Goal: Task Accomplishment & Management: Contribute content

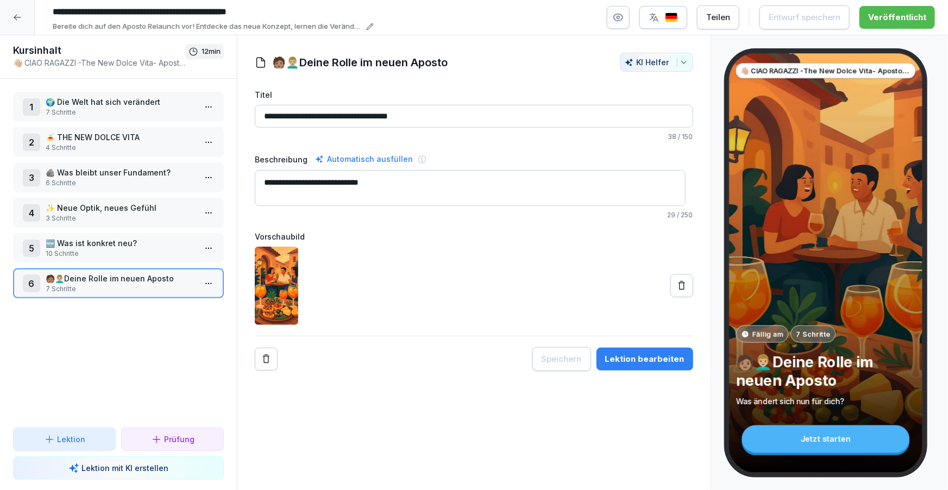
click at [14, 21] on icon at bounding box center [17, 17] width 9 height 9
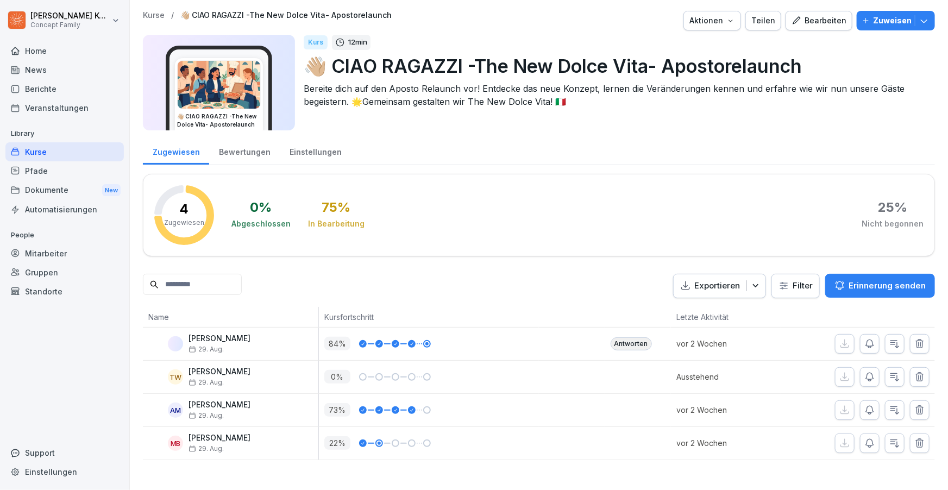
click at [34, 146] on div "Kurse" at bounding box center [64, 151] width 118 height 19
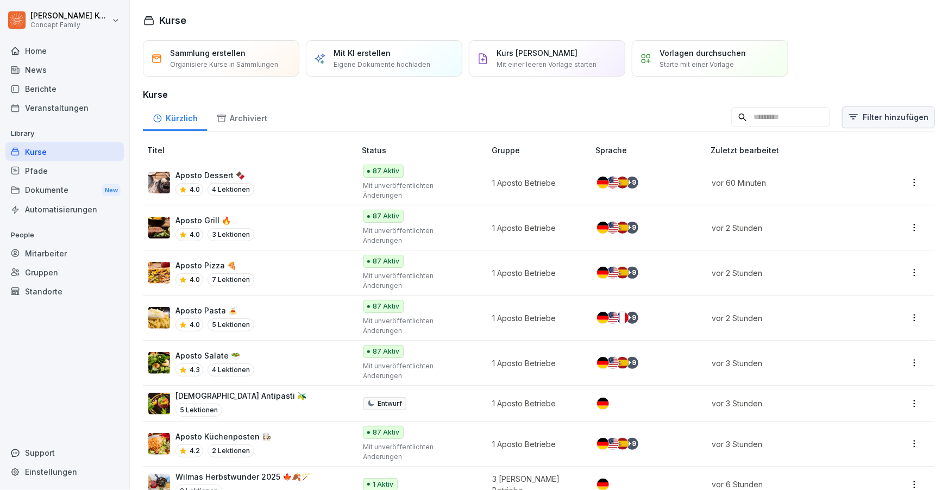
click at [869, 121] on html "Jana Komarov Concept Family Home News Berichte Veranstaltungen Library Kurse Pf…" at bounding box center [474, 245] width 948 height 490
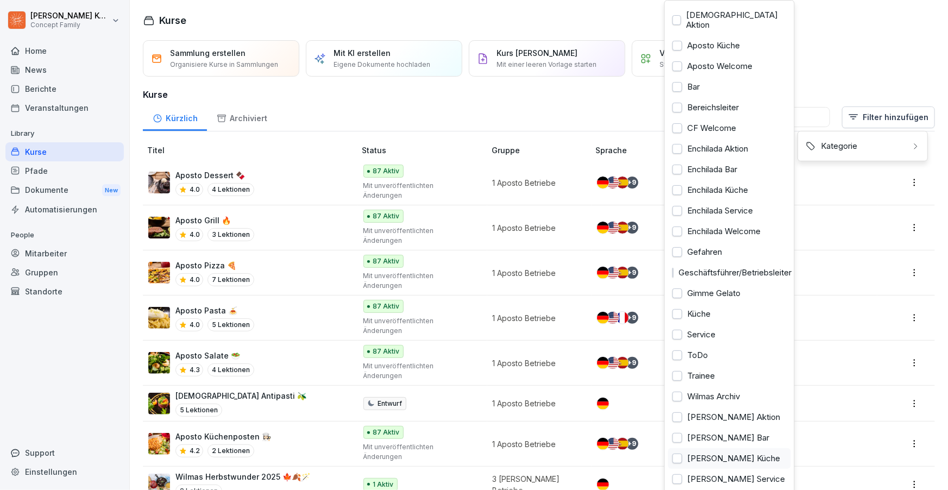
click at [727, 450] on div "Wilma Wunder Küche" at bounding box center [730, 458] width 123 height 21
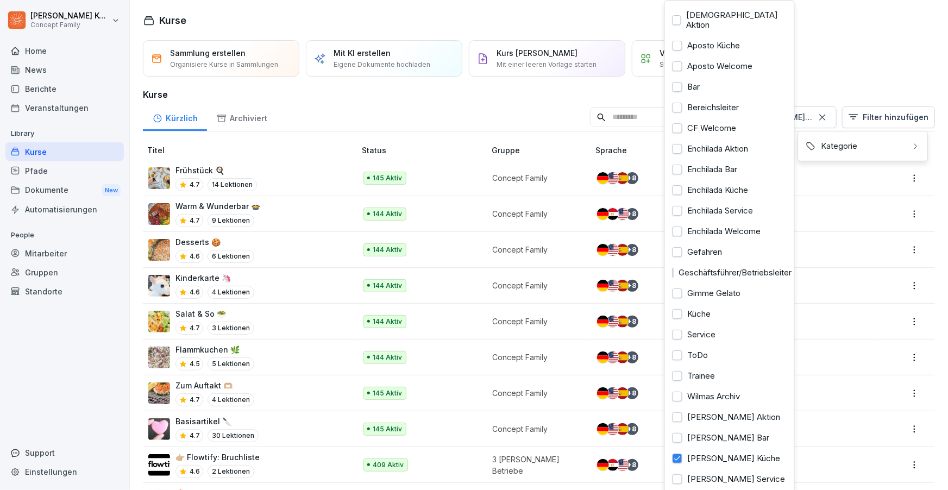
click at [254, 145] on html "Jana Komarov Concept Family Home News Berichte Veranstaltungen Library Kurse Pf…" at bounding box center [474, 245] width 948 height 490
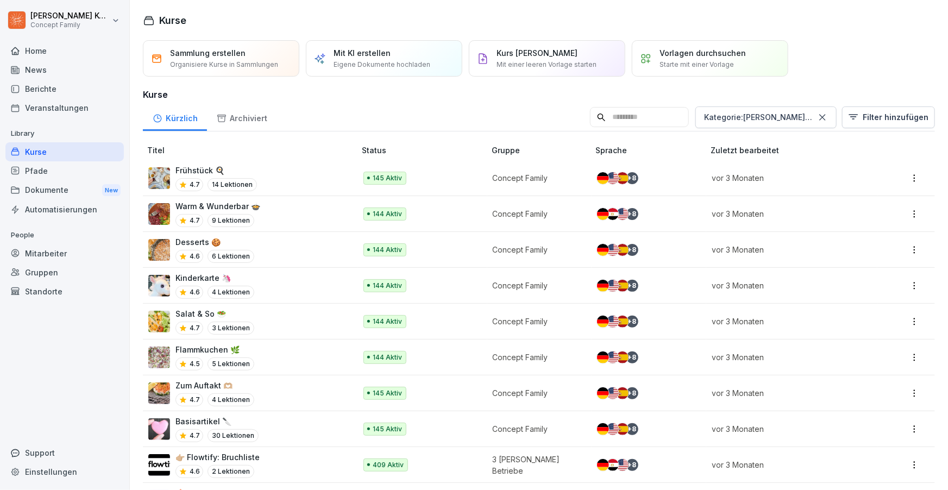
click at [276, 215] on div "Warm & Wunderbar 🍲 4.7 9 Lektionen" at bounding box center [246, 214] width 197 height 27
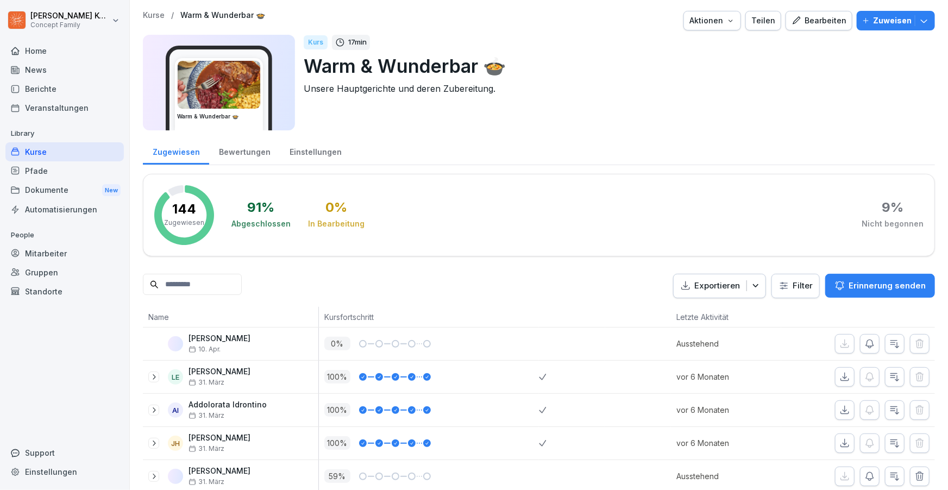
click at [820, 26] on div "Bearbeiten" at bounding box center [819, 21] width 55 height 12
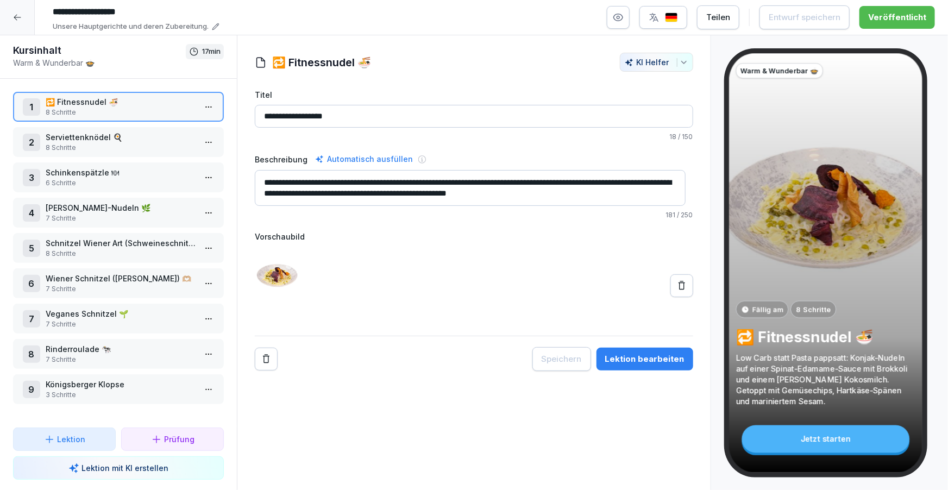
click at [658, 358] on div "Lektion bearbeiten" at bounding box center [644, 359] width 79 height 12
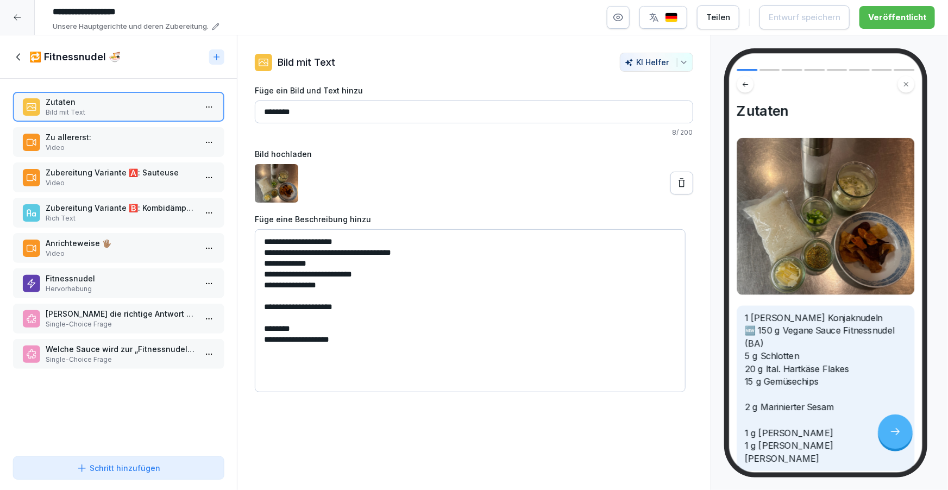
click at [61, 134] on p "Zu allererst:" at bounding box center [121, 137] width 150 height 11
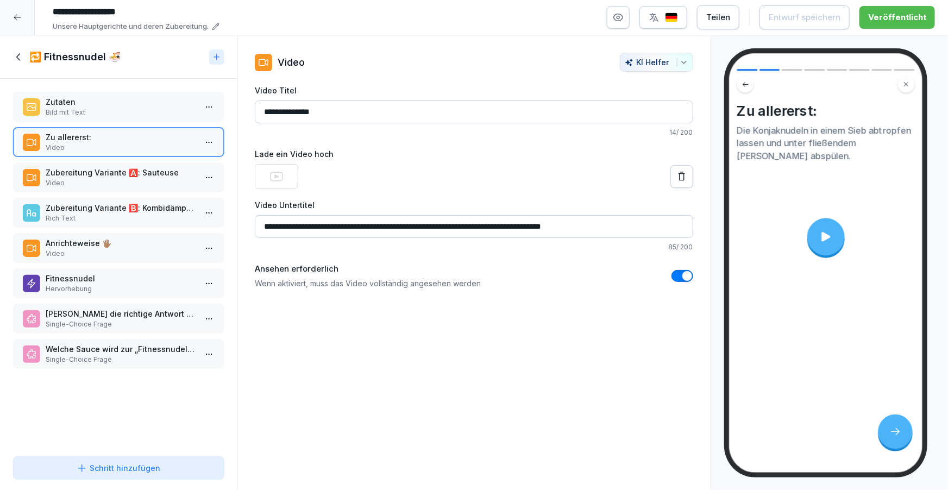
click at [838, 242] on div at bounding box center [826, 237] width 38 height 38
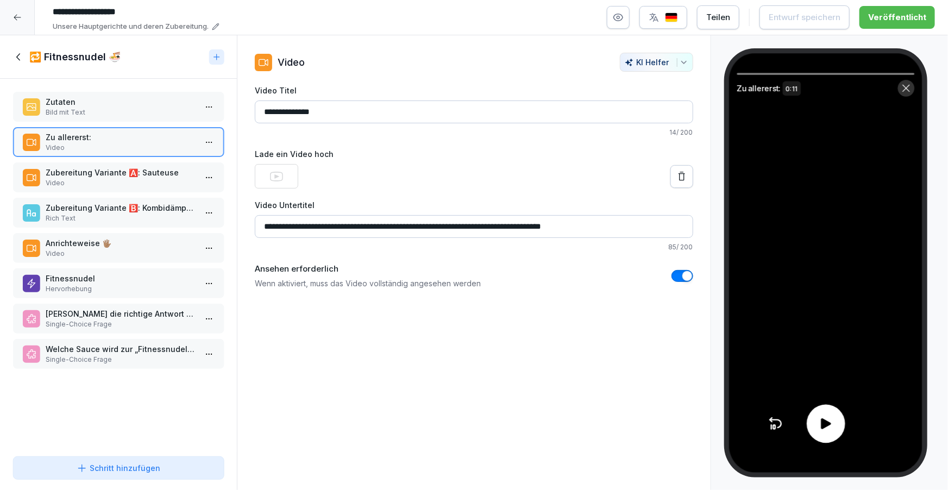
click at [822, 428] on icon at bounding box center [826, 424] width 10 height 11
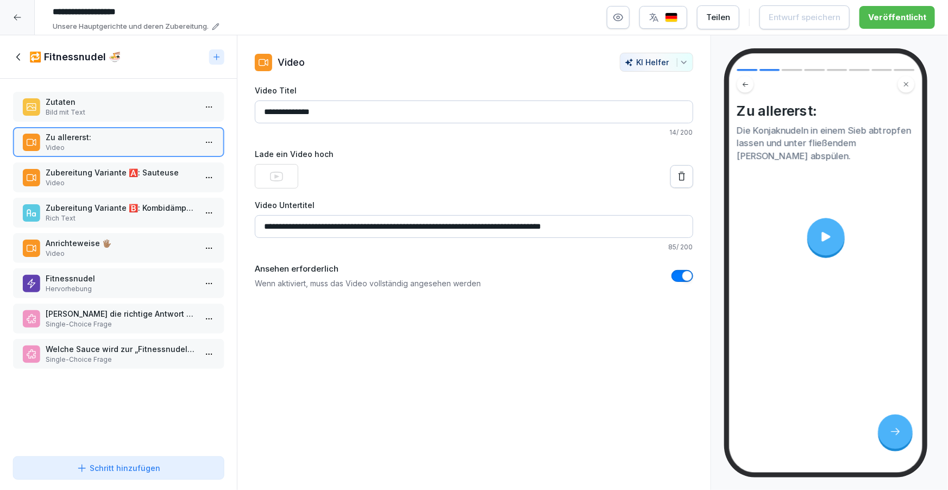
click at [156, 173] on p "Zubereitung Variante 🅰️: Sauteuse" at bounding box center [121, 172] width 150 height 11
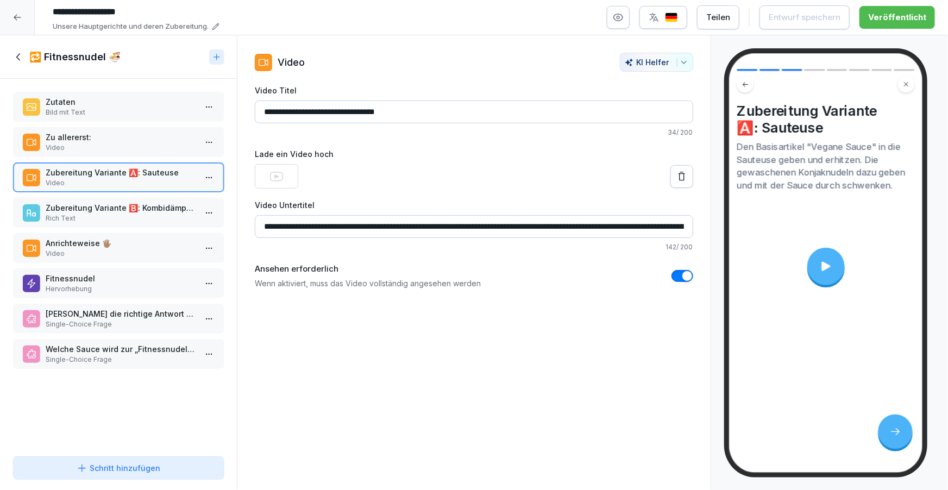
click at [831, 275] on div at bounding box center [826, 267] width 38 height 38
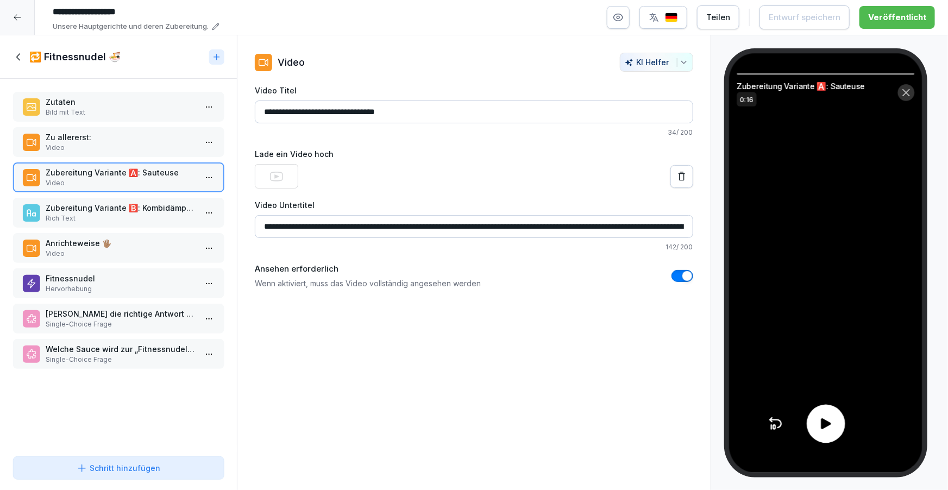
click at [817, 422] on div at bounding box center [826, 424] width 39 height 39
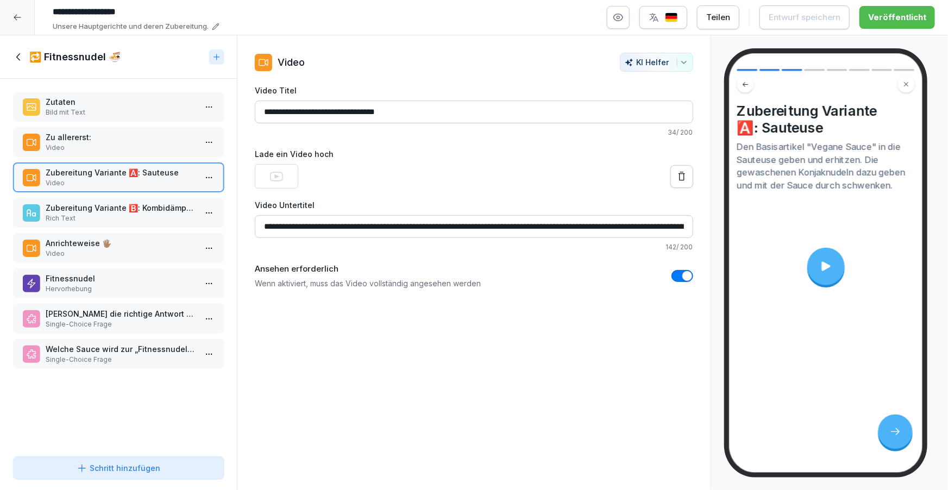
click at [143, 251] on p "Video" at bounding box center [121, 254] width 150 height 10
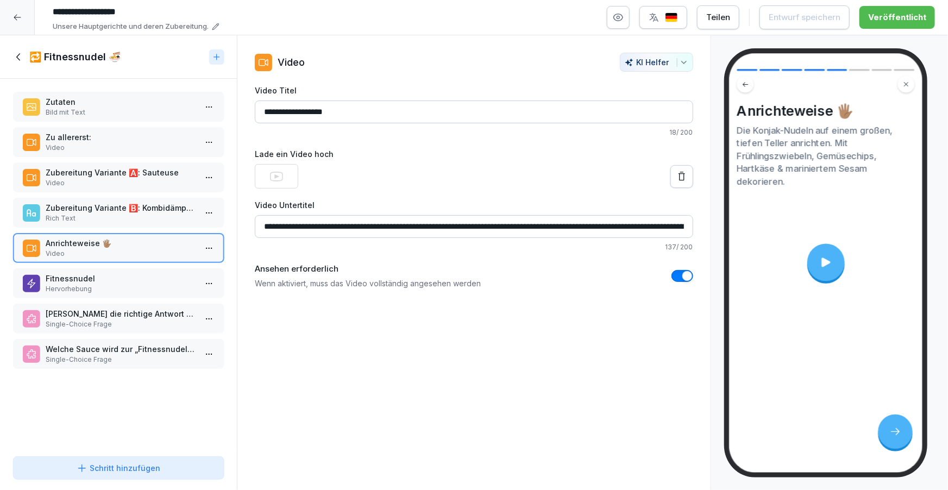
click at [828, 270] on div at bounding box center [826, 263] width 38 height 38
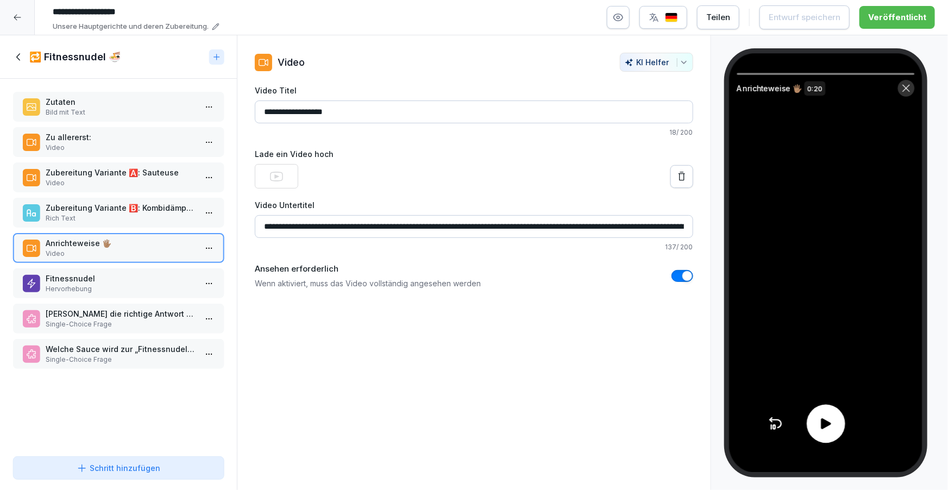
click at [826, 417] on icon at bounding box center [826, 424] width 16 height 16
click at [101, 282] on p "Fitnessnudel" at bounding box center [121, 278] width 150 height 11
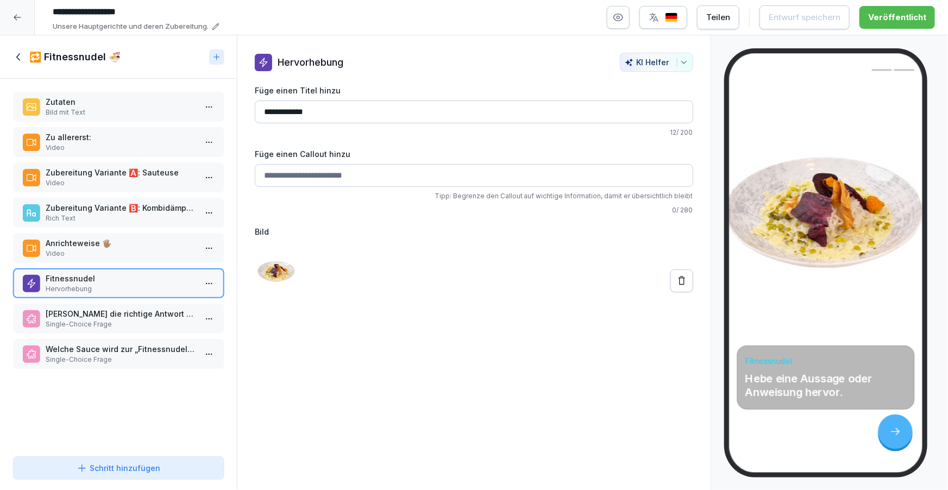
click at [100, 317] on p "[PERSON_NAME] die richtige Antwort an:" at bounding box center [121, 313] width 150 height 11
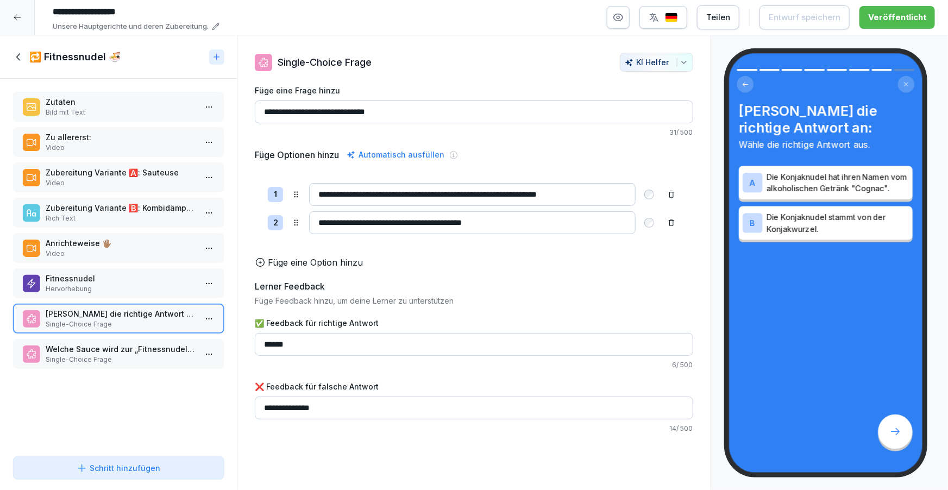
click at [110, 358] on p "Single-Choice Frage" at bounding box center [121, 360] width 150 height 10
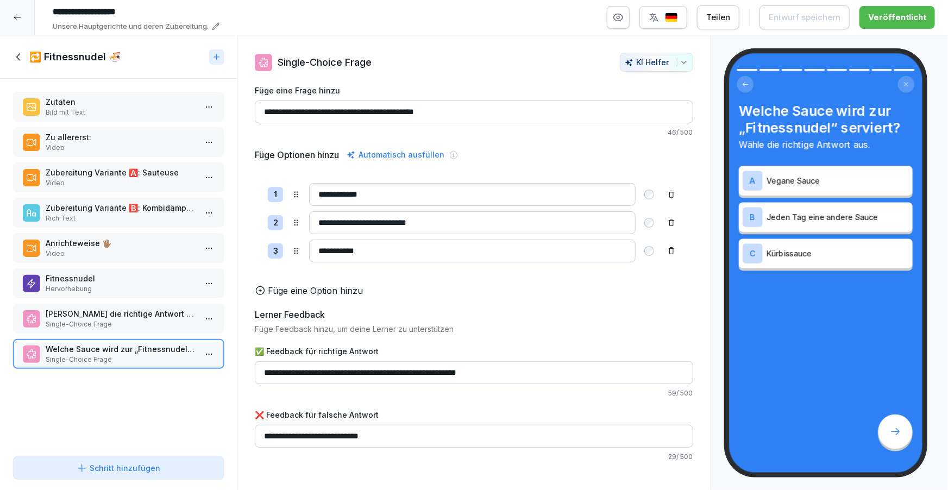
click at [19, 54] on icon at bounding box center [18, 56] width 4 height 7
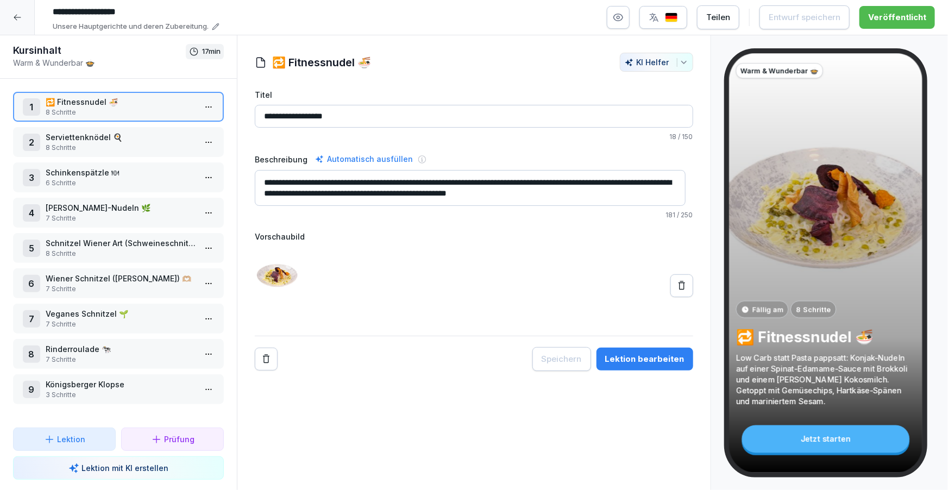
click at [128, 145] on p "8 Schritte" at bounding box center [121, 148] width 150 height 10
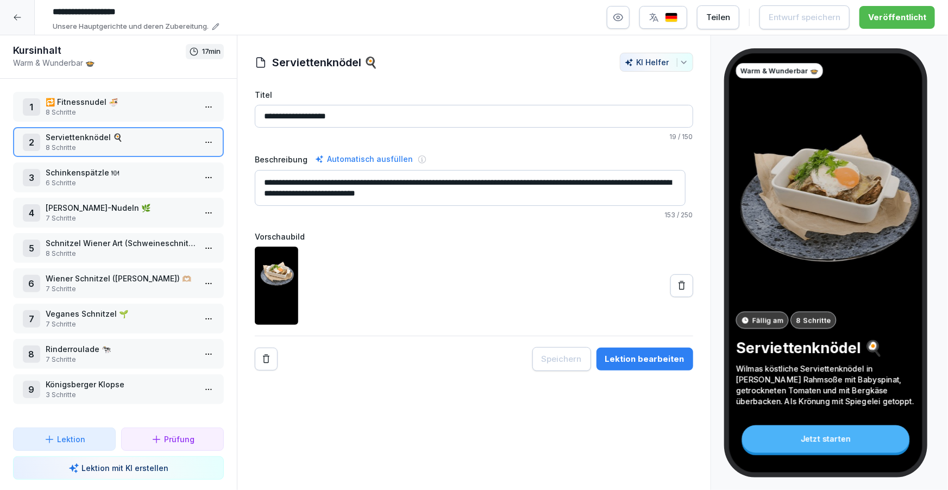
click at [151, 184] on p "6 Schritte" at bounding box center [121, 183] width 150 height 10
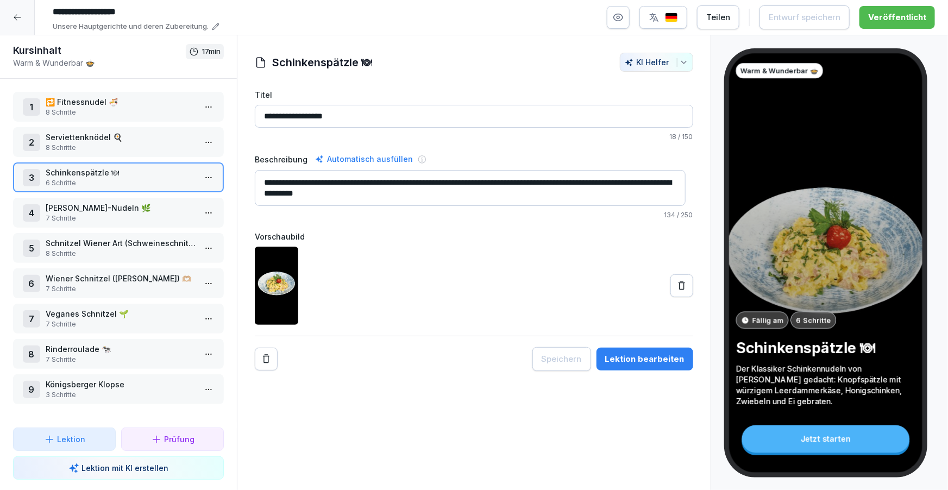
click at [28, 27] on div at bounding box center [17, 17] width 35 height 35
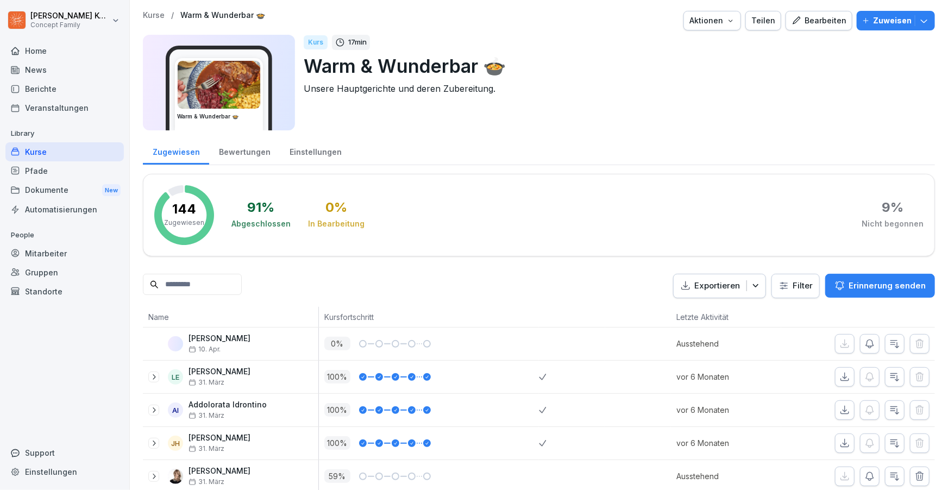
click at [256, 161] on div "Bewertungen" at bounding box center [244, 151] width 71 height 28
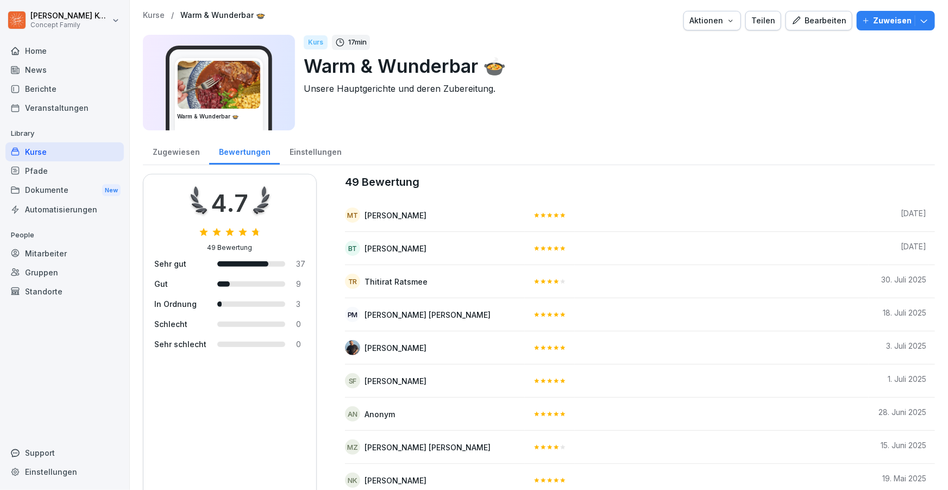
click at [47, 159] on div "Kurse" at bounding box center [64, 151] width 118 height 19
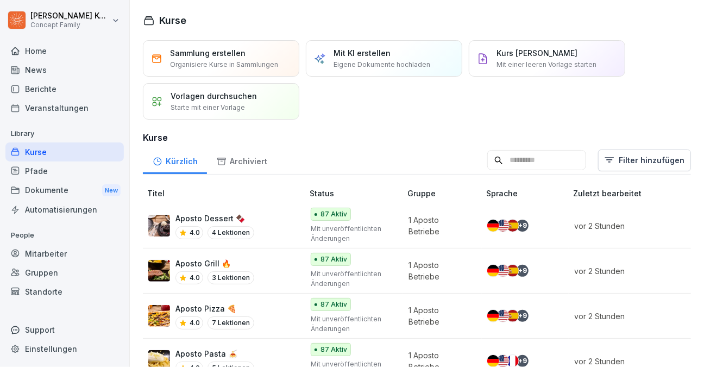
click at [378, 60] on p "Eigene Dokumente hochladen" at bounding box center [382, 65] width 97 height 10
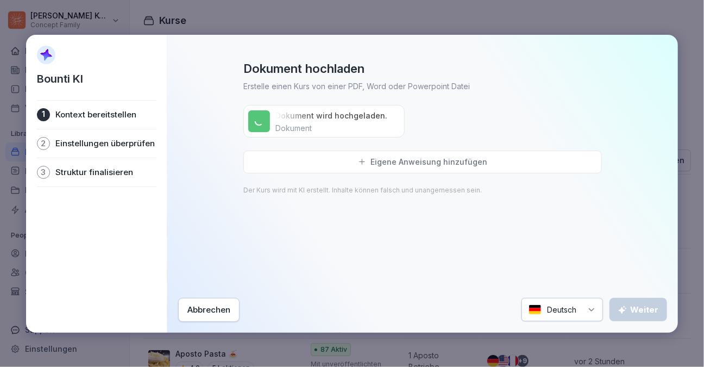
click at [328, 169] on div "Eigene Anweisung hinzufügen" at bounding box center [423, 162] width 359 height 23
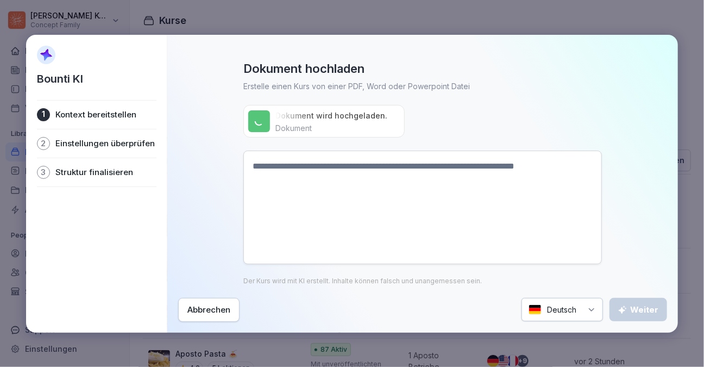
click at [385, 185] on textarea at bounding box center [423, 208] width 359 height 114
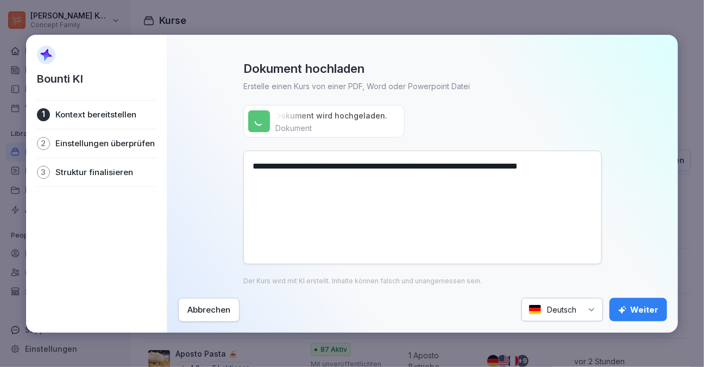
click at [363, 166] on textarea "**********" at bounding box center [423, 208] width 359 height 114
click at [404, 167] on textarea "**********" at bounding box center [423, 208] width 359 height 114
type textarea "**********"
click at [633, 314] on div "Weiter" at bounding box center [639, 310] width 40 height 12
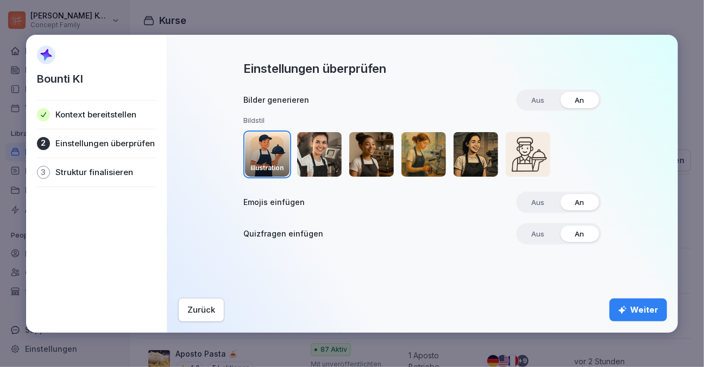
click at [311, 167] on img "button" at bounding box center [319, 154] width 45 height 45
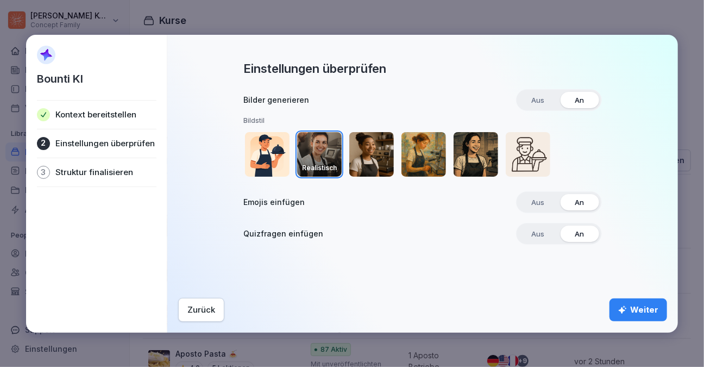
click at [373, 146] on img "button" at bounding box center [371, 154] width 45 height 45
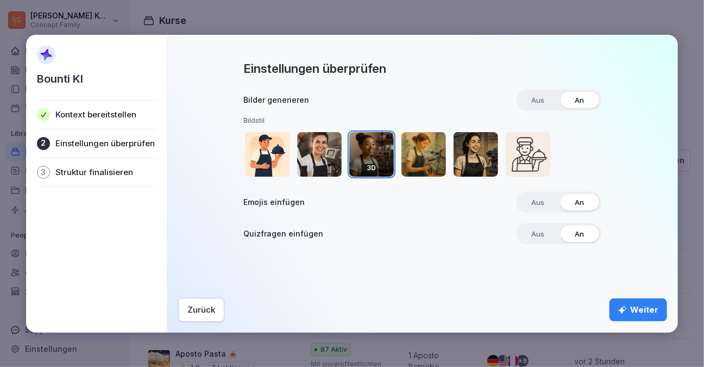
click at [479, 154] on img "button" at bounding box center [476, 154] width 45 height 45
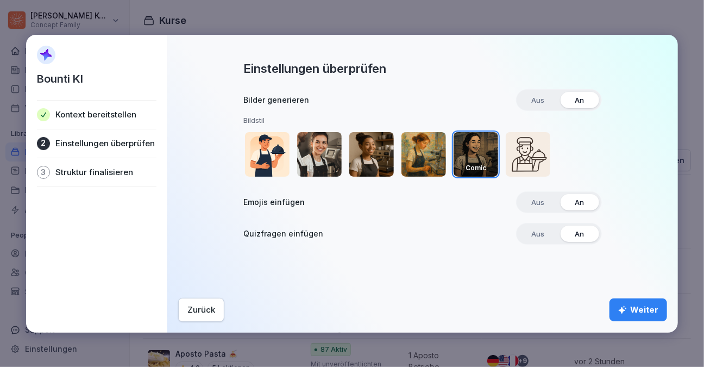
click at [364, 161] on img "button" at bounding box center [371, 154] width 45 height 45
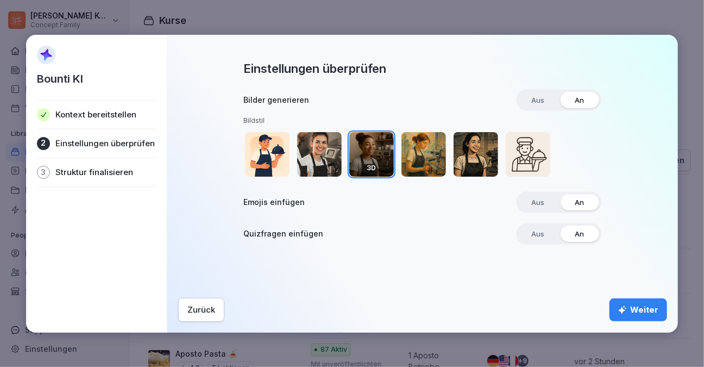
click at [309, 148] on img "button" at bounding box center [319, 154] width 45 height 45
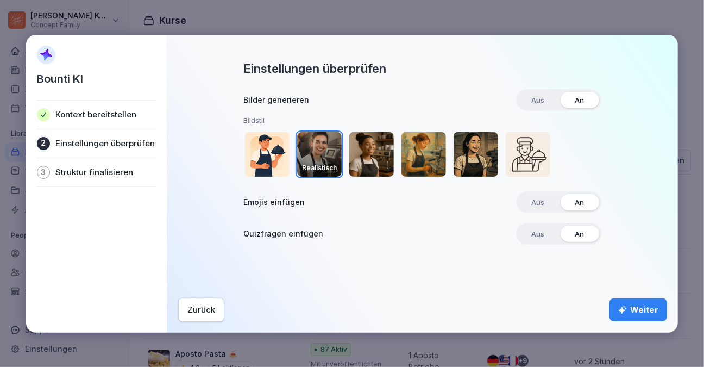
click at [639, 305] on div "Weiter" at bounding box center [639, 310] width 40 height 12
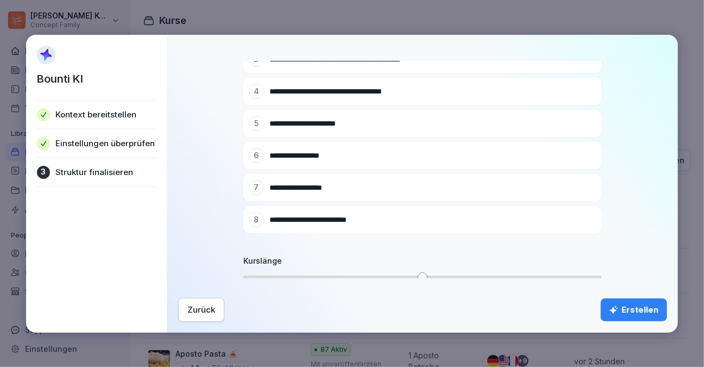
scroll to position [184, 0]
click at [253, 272] on span "Volume" at bounding box center [249, 277] width 10 height 10
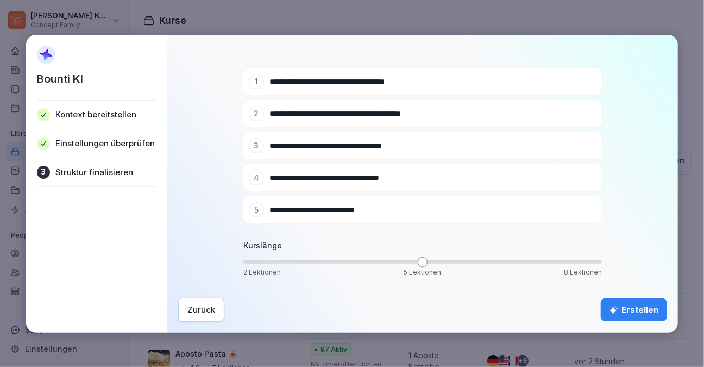
scroll to position [87, 0]
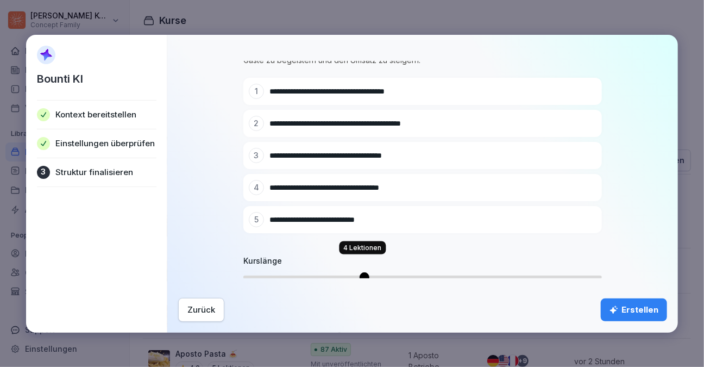
click at [369, 272] on span "Volume" at bounding box center [365, 277] width 10 height 10
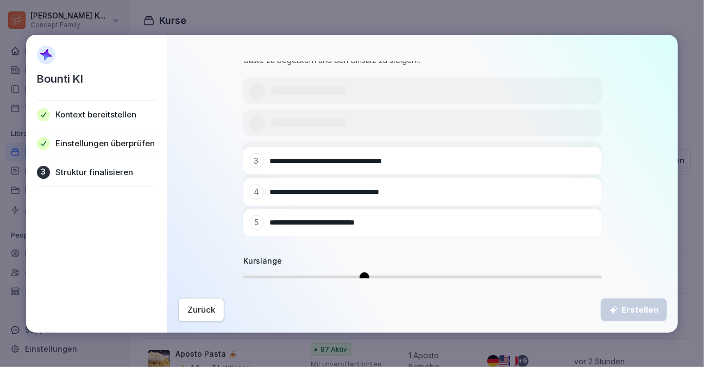
click at [360, 272] on span "Volume" at bounding box center [365, 277] width 10 height 10
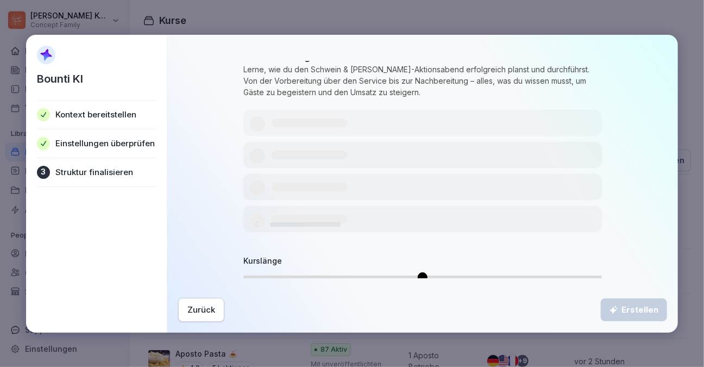
click at [311, 276] on span "1 Lektionen 4 Lektionen 7 Lektionen" at bounding box center [423, 277] width 359 height 3
click at [301, 276] on span "1 Lektionen 4 Lektionen 7 Lektionen" at bounding box center [423, 277] width 359 height 3
click at [418, 272] on span "Volume" at bounding box center [423, 277] width 10 height 10
click at [428, 272] on span "Volume" at bounding box center [423, 277] width 10 height 10
click at [204, 310] on div "Zurück" at bounding box center [202, 310] width 28 height 12
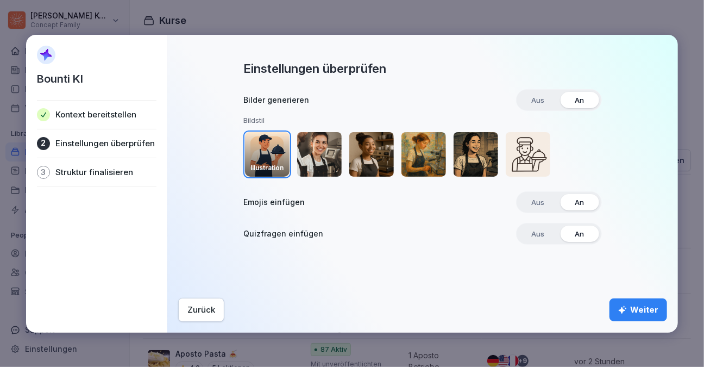
click at [638, 308] on div "Weiter" at bounding box center [639, 310] width 40 height 12
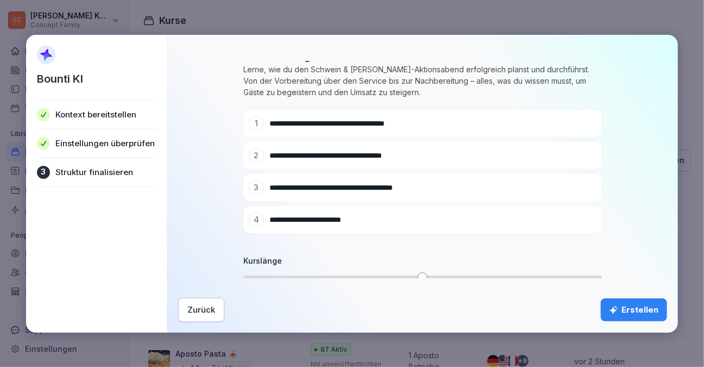
click at [643, 310] on div "Erstellen" at bounding box center [634, 310] width 49 height 12
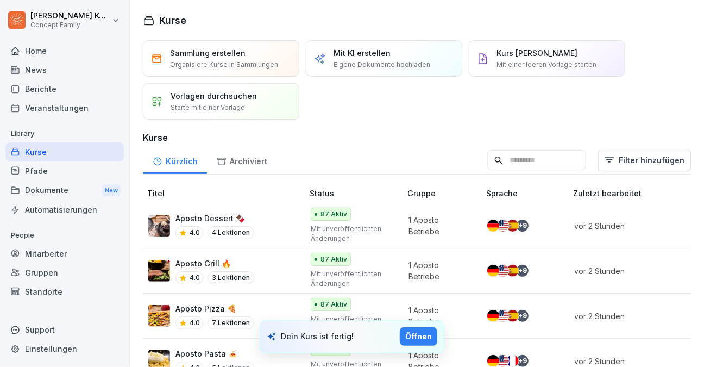
click at [420, 340] on div "Öffnen" at bounding box center [418, 336] width 27 height 12
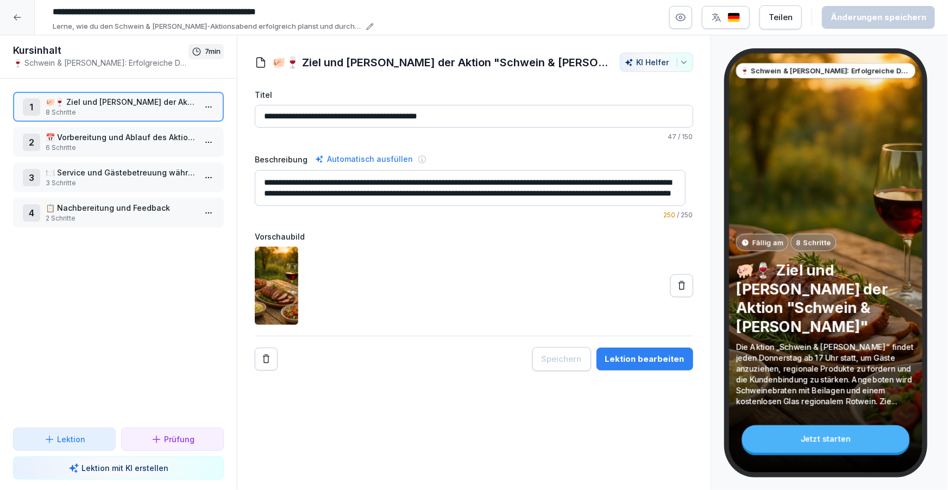
click at [679, 289] on icon at bounding box center [682, 285] width 7 height 9
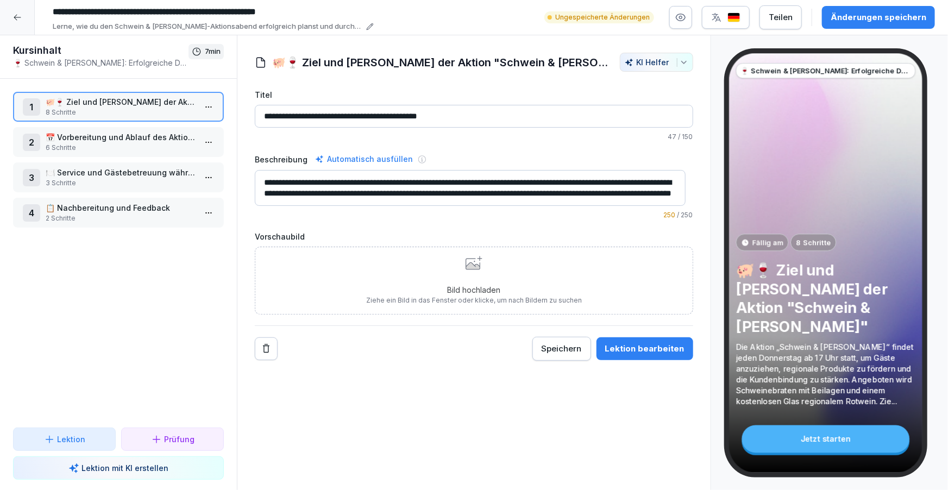
click at [494, 274] on div "Bild hochladen Ziehe ein Bild in das Fenster oder klicke, um nach Bildern zu su…" at bounding box center [474, 280] width 216 height 49
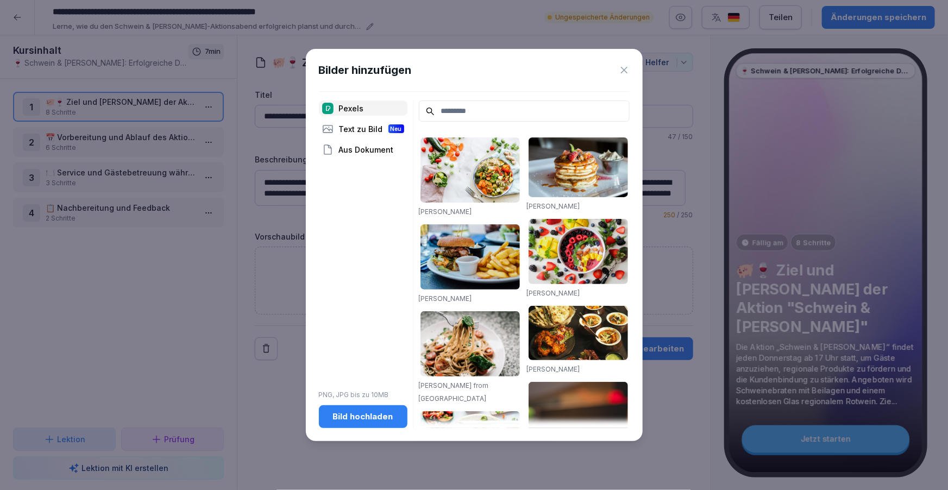
click at [457, 110] on input at bounding box center [524, 111] width 211 height 21
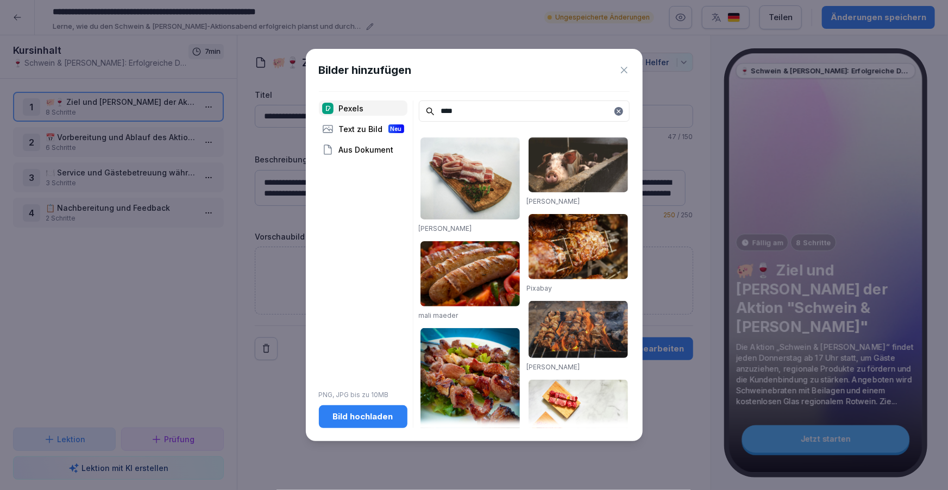
type input "****"
click at [470, 165] on img at bounding box center [470, 179] width 99 height 82
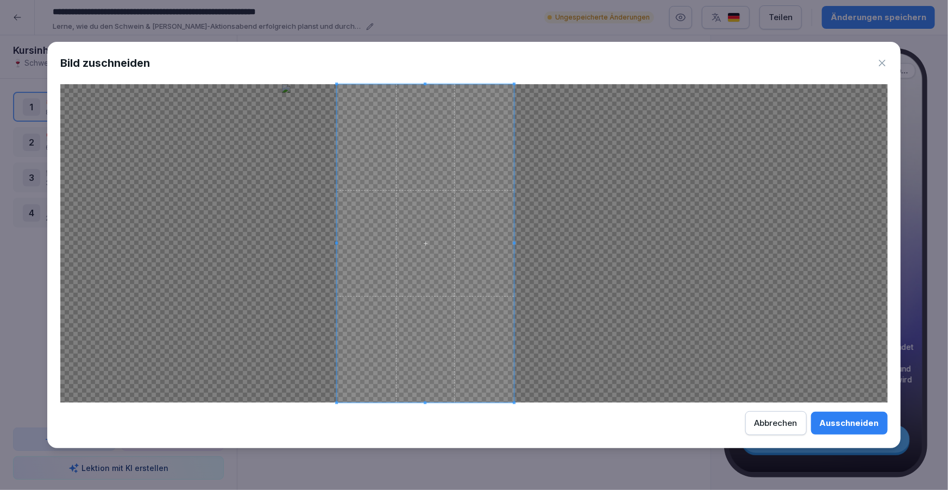
click at [454, 260] on span at bounding box center [425, 243] width 177 height 319
click at [842, 429] on div "Ausschneiden" at bounding box center [849, 423] width 59 height 12
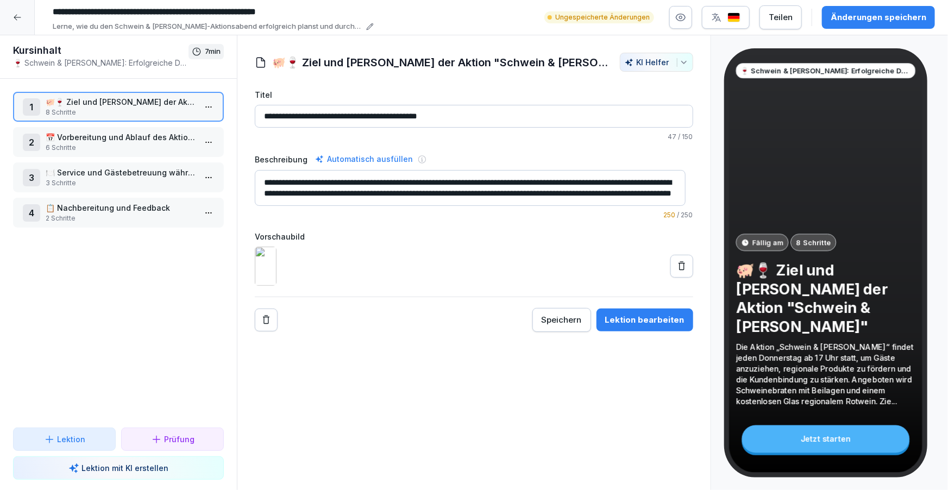
click at [677, 272] on icon at bounding box center [682, 266] width 11 height 11
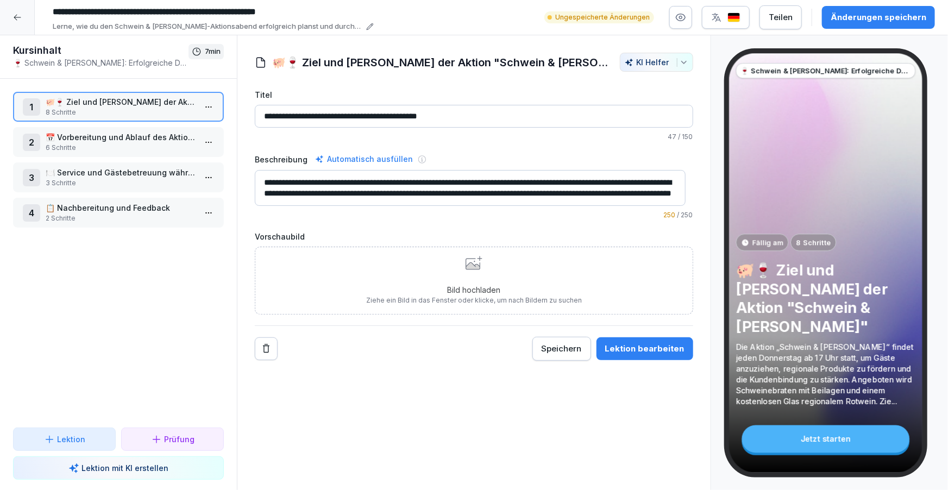
click at [527, 270] on div "Bild hochladen Ziehe ein Bild in das Fenster oder klicke, um nach Bildern zu su…" at bounding box center [474, 280] width 216 height 49
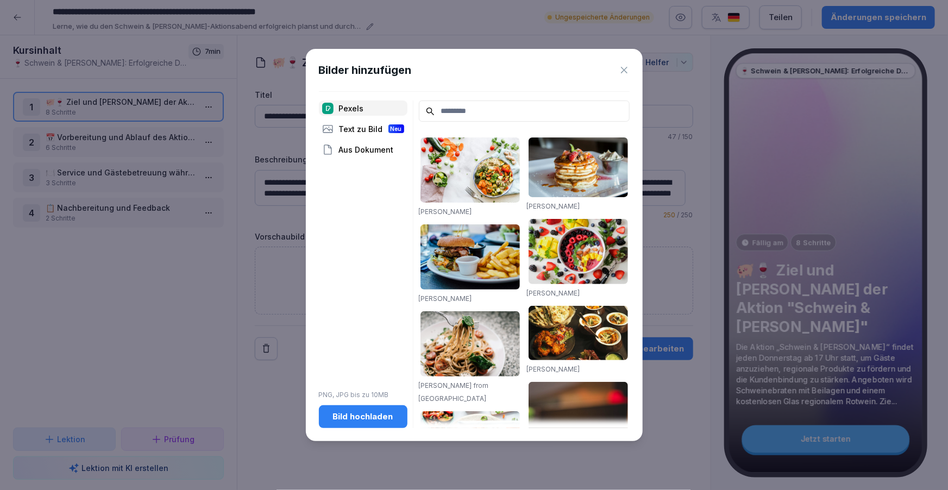
click at [376, 412] on div "Bild hochladen" at bounding box center [363, 417] width 71 height 12
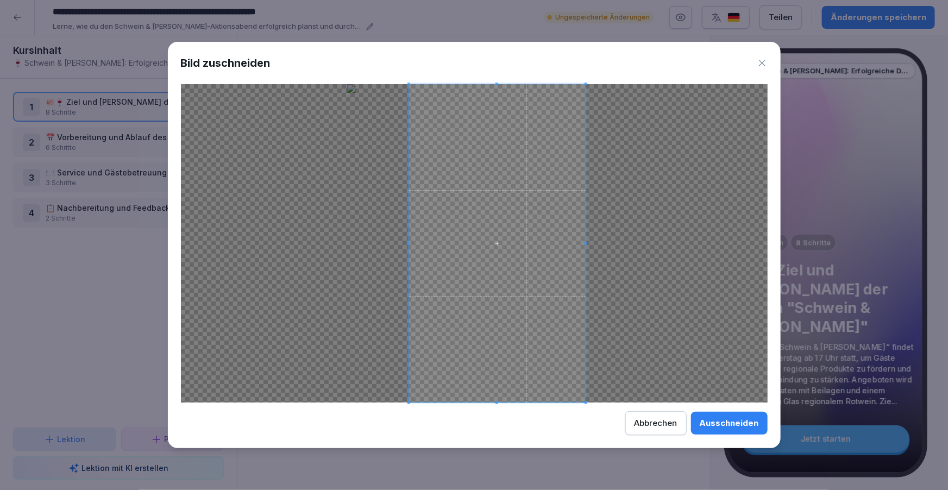
click at [534, 263] on span at bounding box center [497, 243] width 177 height 319
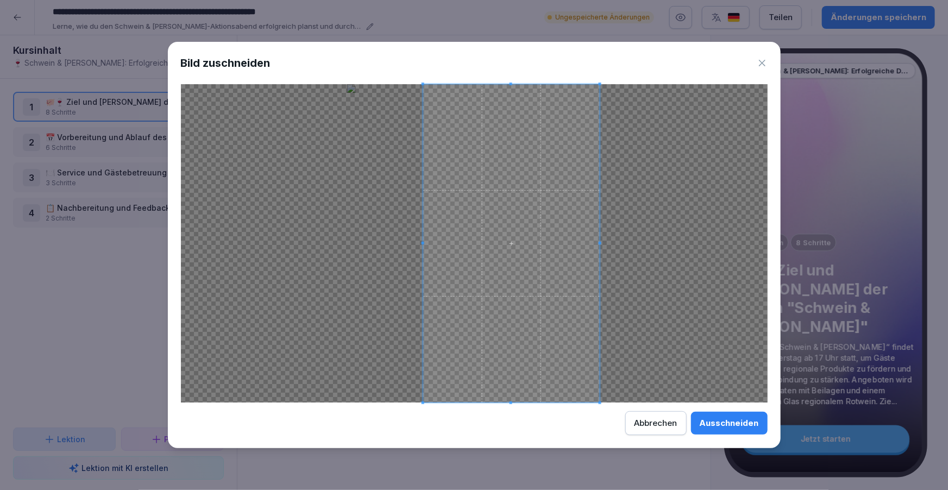
click at [709, 413] on button "Ausschneiden" at bounding box center [729, 423] width 77 height 23
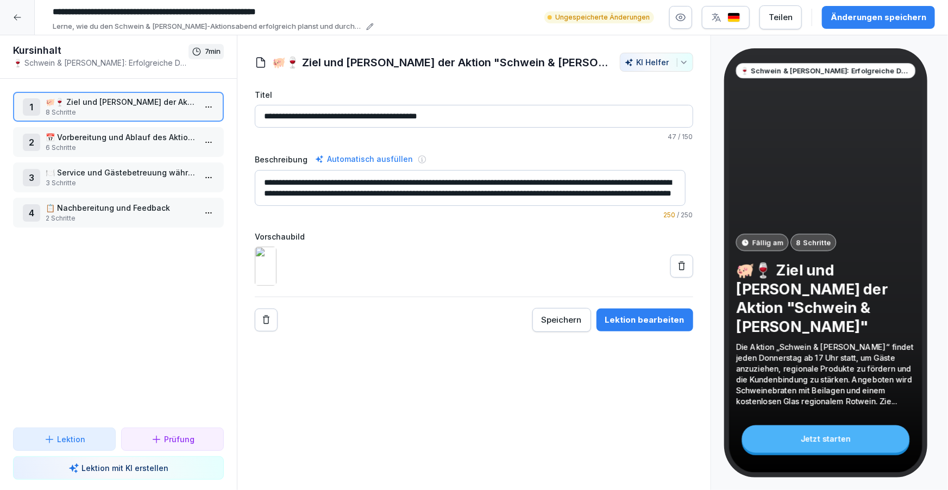
click at [673, 326] on div "Lektion bearbeiten" at bounding box center [644, 320] width 79 height 12
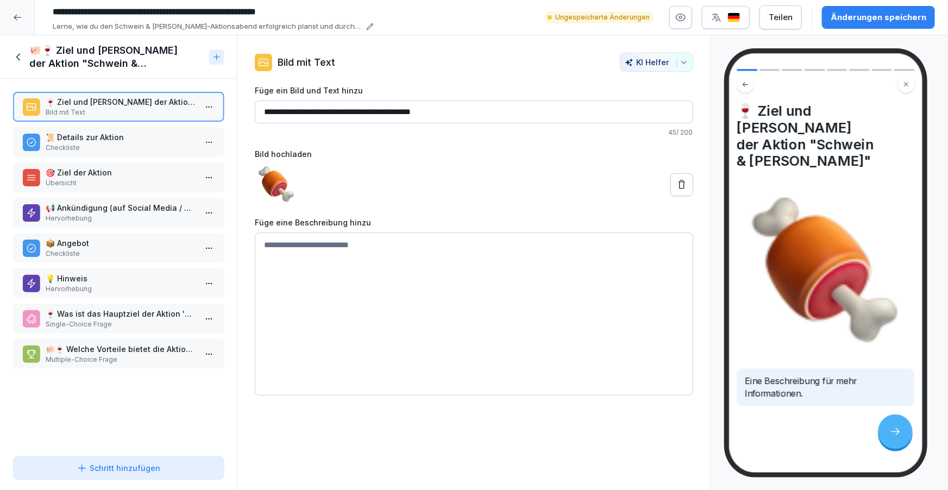
click at [106, 143] on p "Checkliste" at bounding box center [121, 148] width 150 height 10
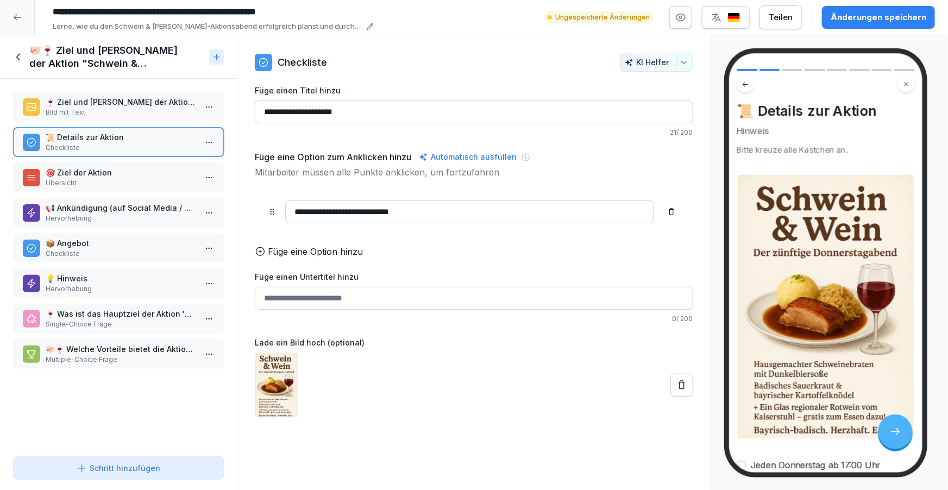
click at [105, 178] on p "Übersicht" at bounding box center [121, 183] width 150 height 10
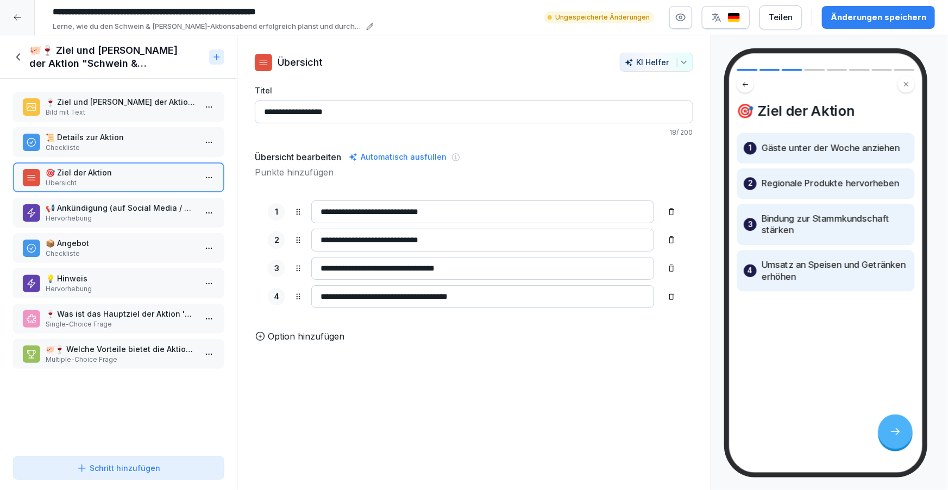
click at [141, 460] on button "Schritt hinzufügen" at bounding box center [118, 468] width 211 height 23
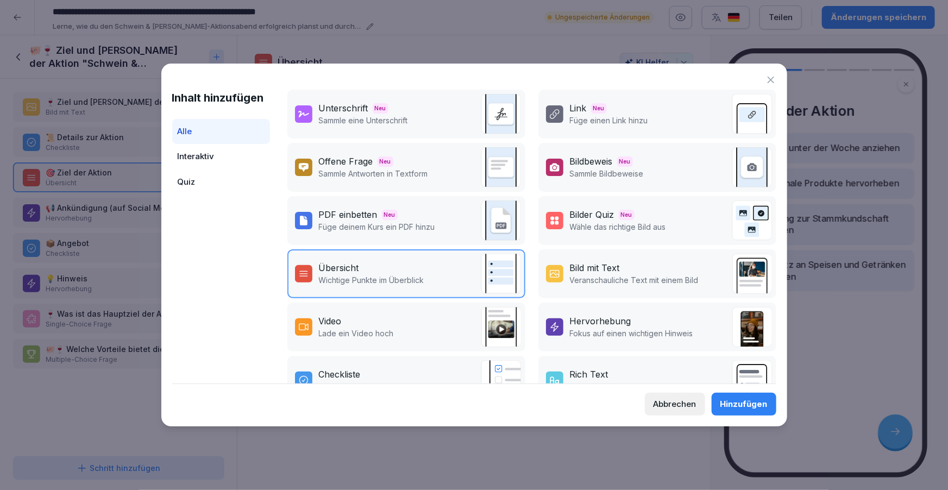
click at [602, 216] on div "Bilder Quiz" at bounding box center [592, 214] width 45 height 13
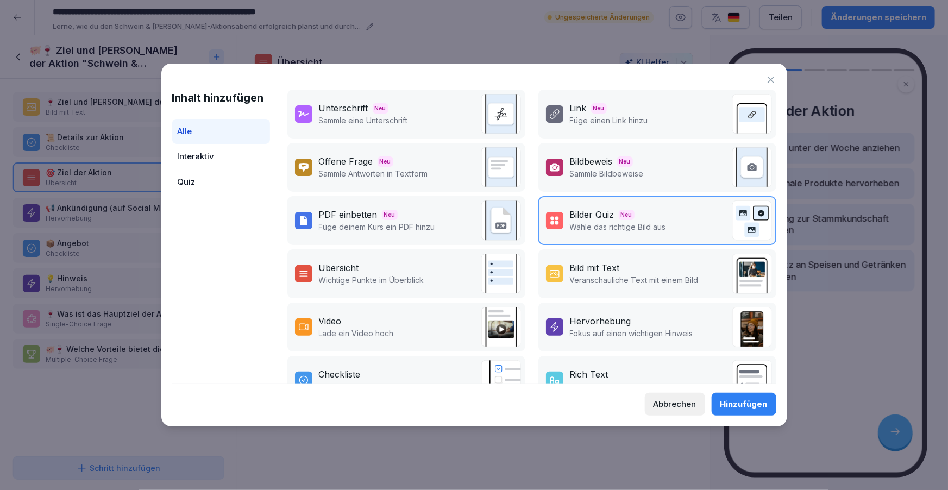
click at [746, 407] on div "Hinzufügen" at bounding box center [744, 404] width 47 height 12
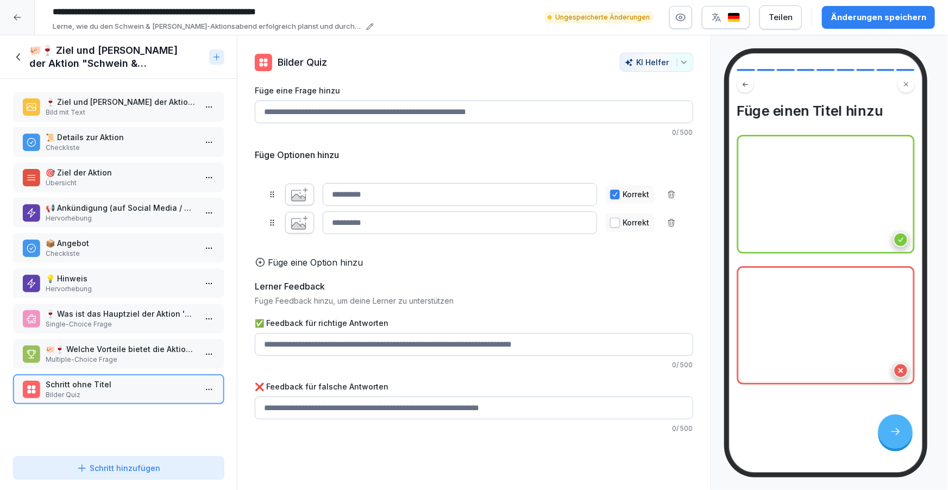
click at [311, 196] on button "button" at bounding box center [299, 195] width 29 height 22
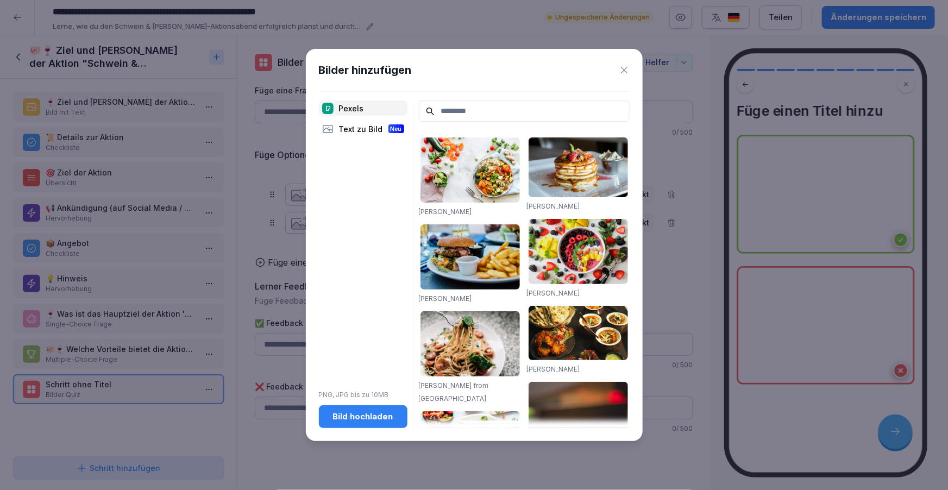
click at [375, 411] on div "Bild hochladen" at bounding box center [363, 417] width 71 height 12
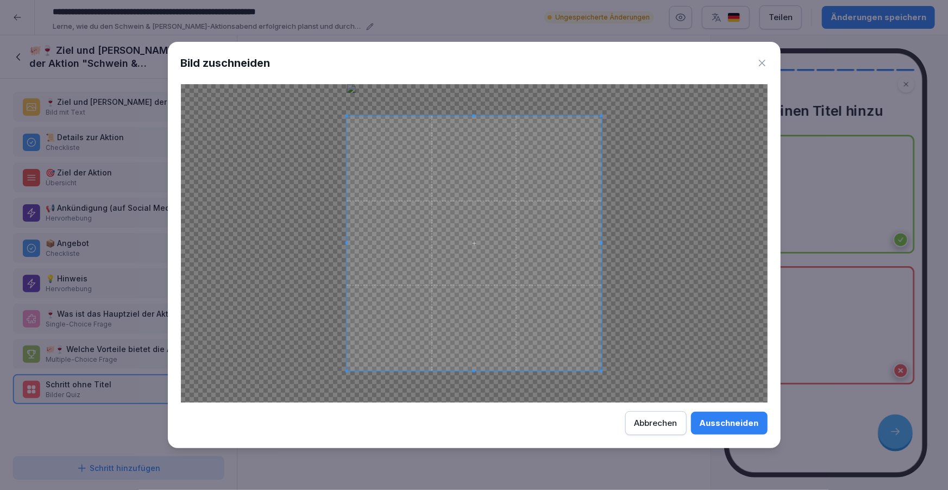
click at [718, 421] on div "Ausschneiden" at bounding box center [729, 423] width 59 height 12
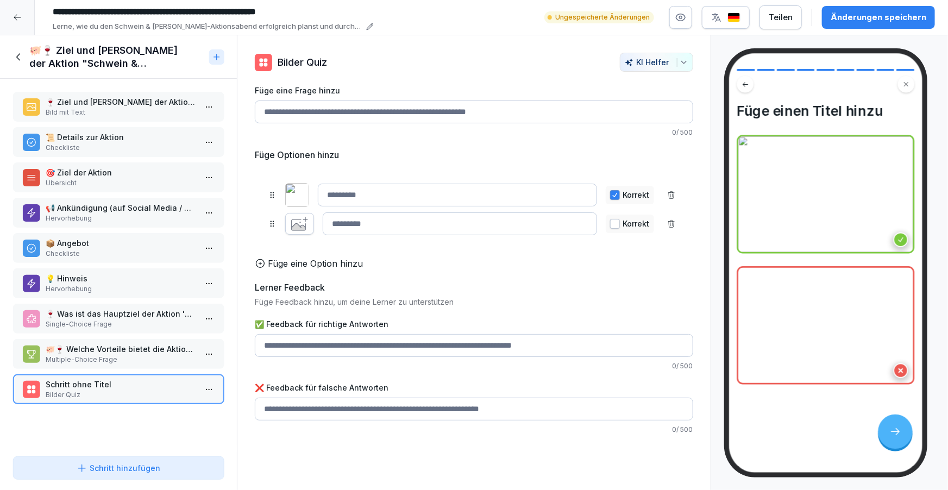
click at [310, 224] on button "button" at bounding box center [299, 224] width 29 height 22
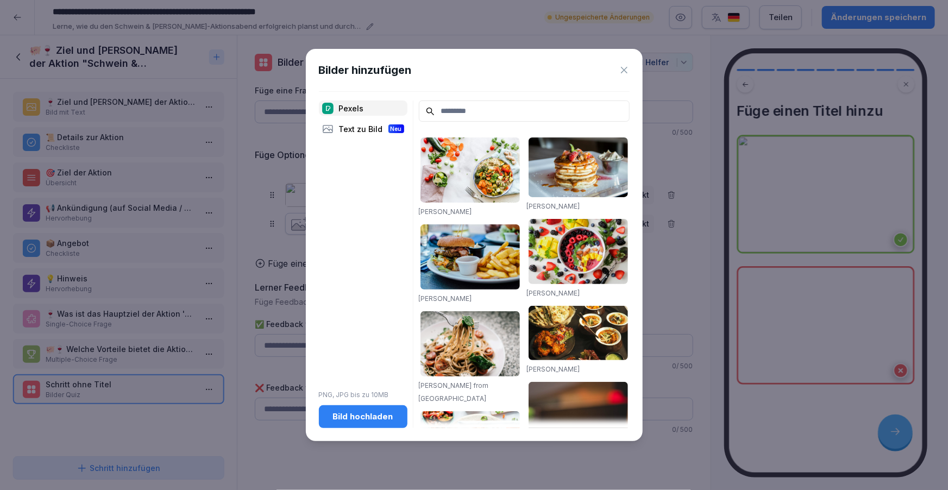
click at [458, 110] on input at bounding box center [524, 111] width 211 height 21
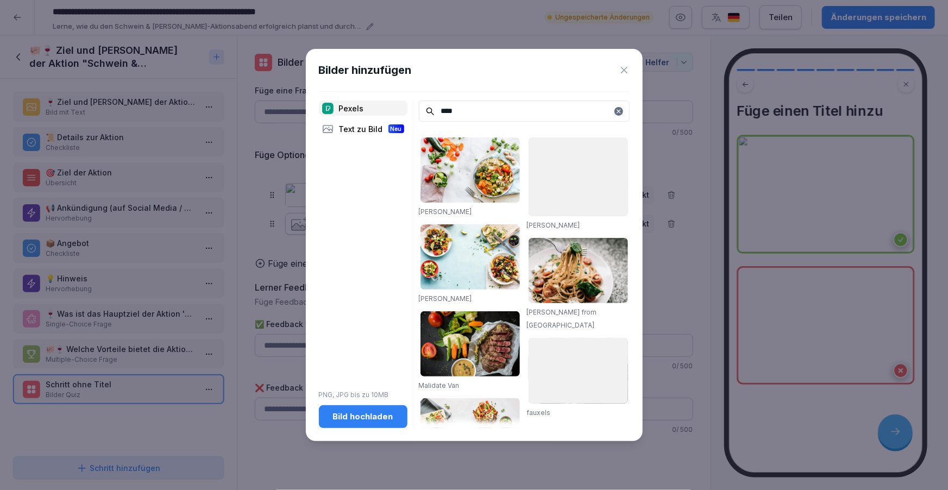
type input "****"
click at [498, 179] on img at bounding box center [470, 170] width 99 height 65
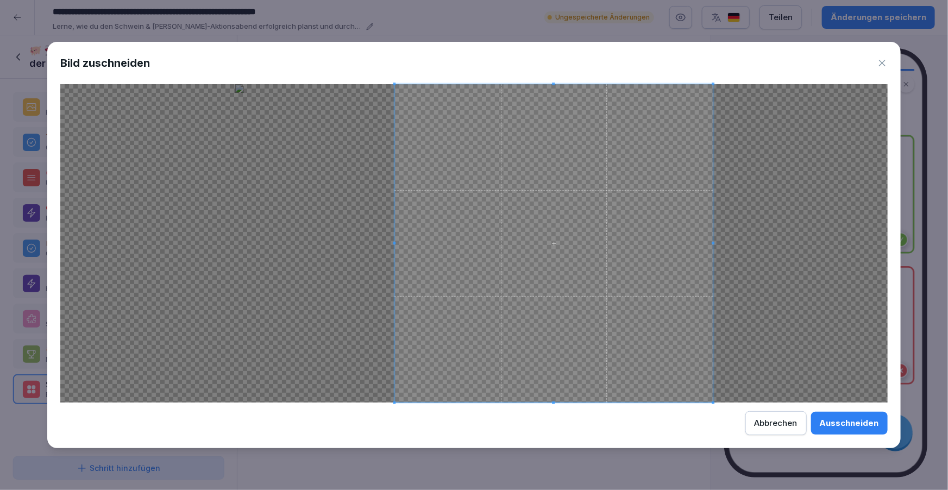
click at [602, 288] on span at bounding box center [554, 243] width 319 height 319
click at [848, 427] on div "Ausschneiden" at bounding box center [849, 423] width 59 height 12
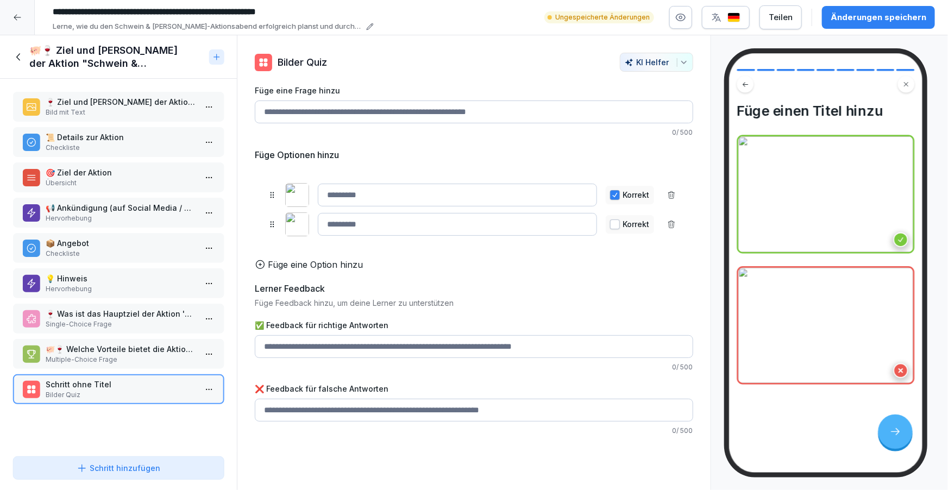
click at [610, 224] on button "button" at bounding box center [615, 225] width 10 height 10
click at [610, 199] on button "button" at bounding box center [615, 195] width 10 height 10
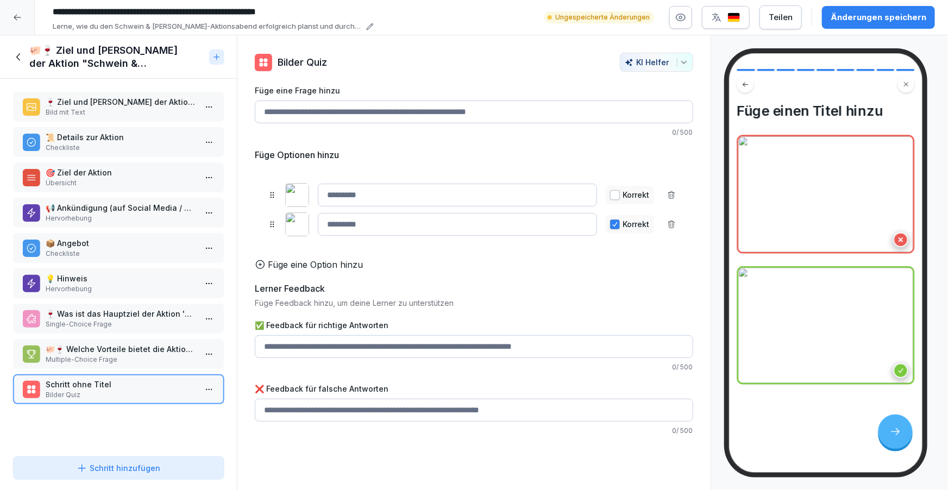
click at [610, 194] on button "button" at bounding box center [615, 195] width 10 height 10
click at [610, 224] on button "button" at bounding box center [615, 225] width 10 height 10
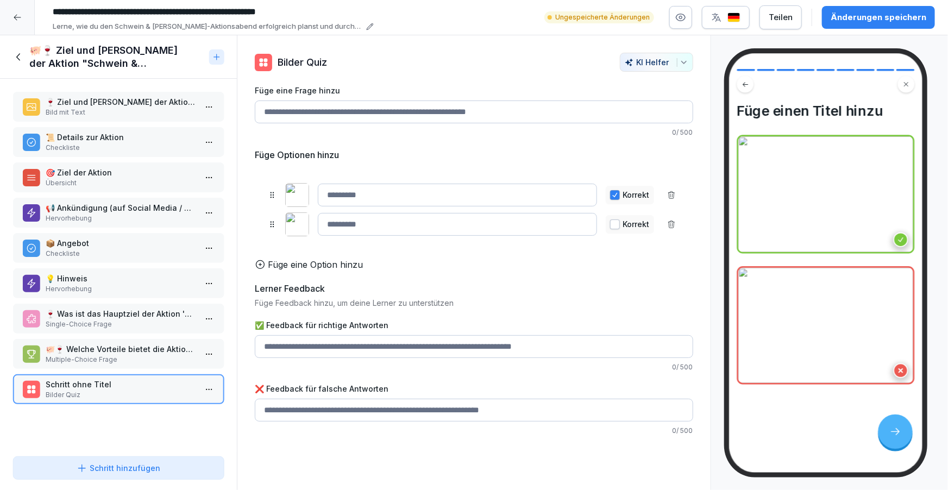
click at [370, 351] on input "✅ Feedback für richtige Antworten" at bounding box center [474, 346] width 439 height 23
type input "*******"
click at [339, 419] on input "✅ Feedback für richtige Antworten" at bounding box center [474, 410] width 439 height 23
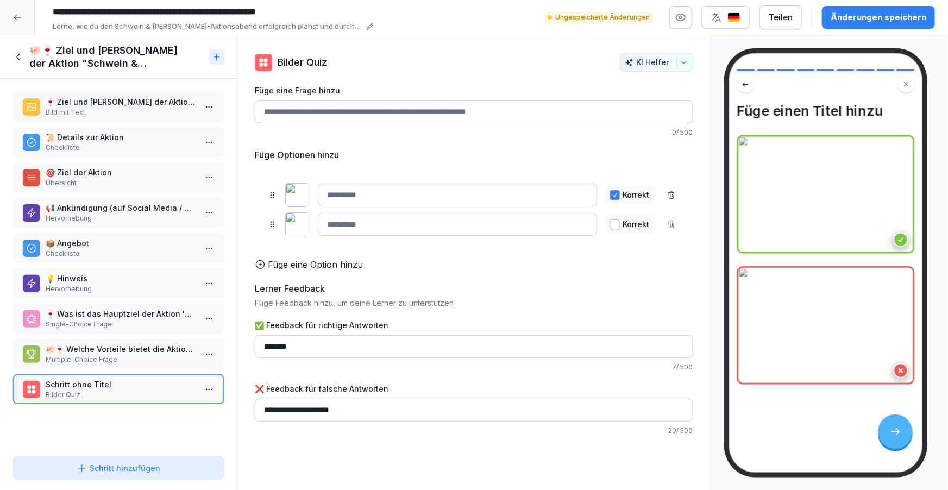
type input "**********"
click at [17, 59] on icon at bounding box center [19, 57] width 12 height 12
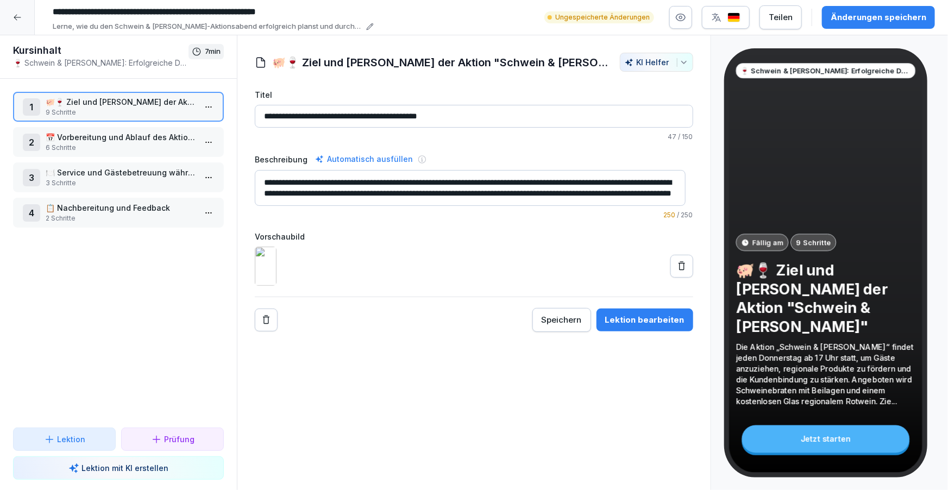
click at [84, 132] on p "📅 Vorbereitung und Ablauf des Aktionsabends" at bounding box center [121, 137] width 150 height 11
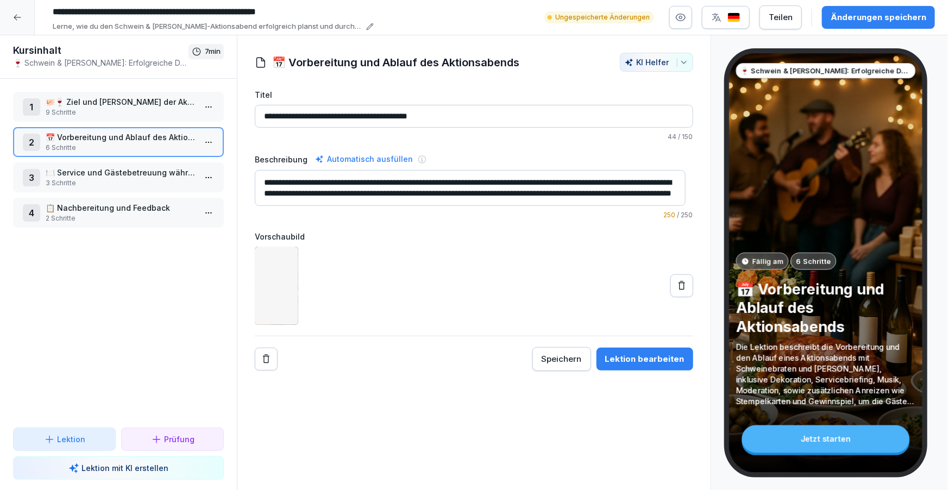
click at [107, 186] on p "3 Schritte" at bounding box center [121, 183] width 150 height 10
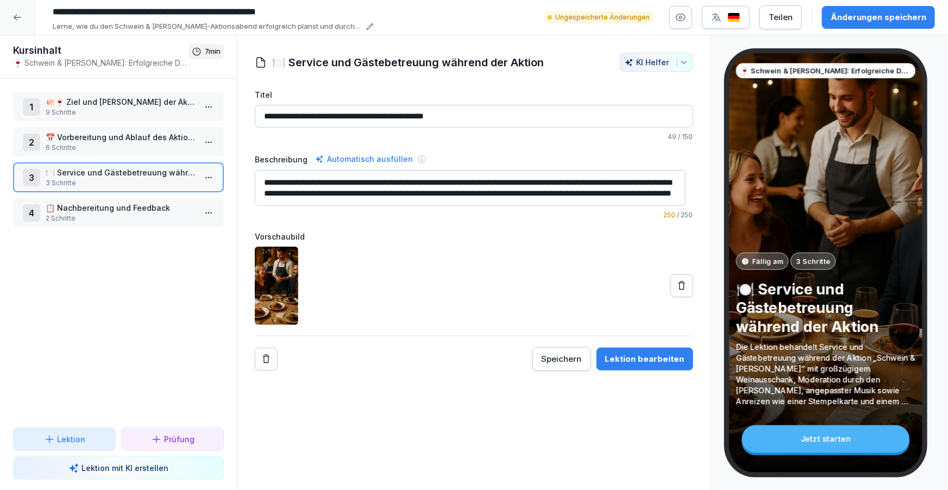
click at [655, 358] on div "Lektion bearbeiten" at bounding box center [644, 359] width 79 height 12
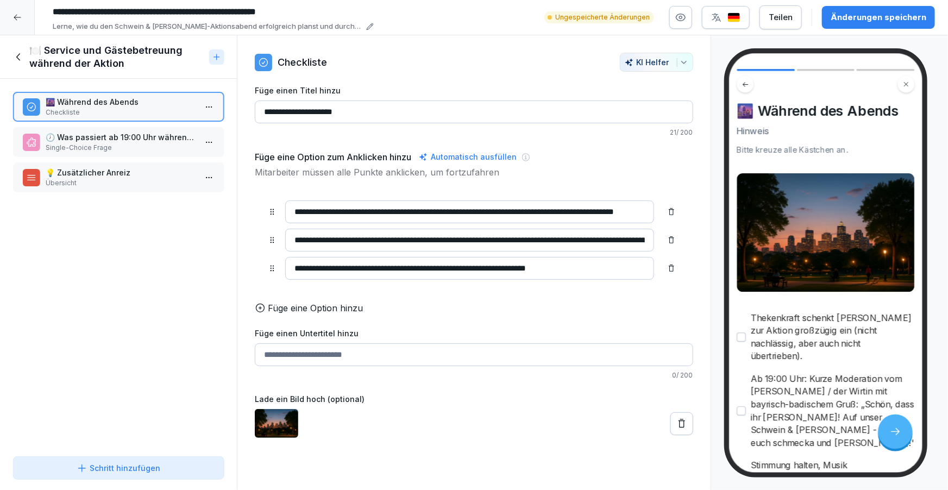
click at [26, 55] on div "🍽️ Service und Gästebetreuung während der Aktion" at bounding box center [108, 57] width 191 height 26
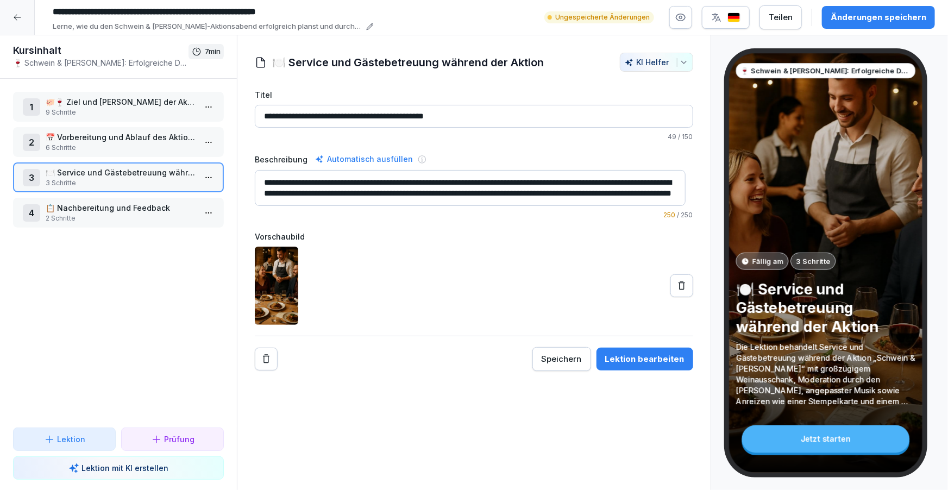
click at [86, 214] on p "2 Schritte" at bounding box center [121, 219] width 150 height 10
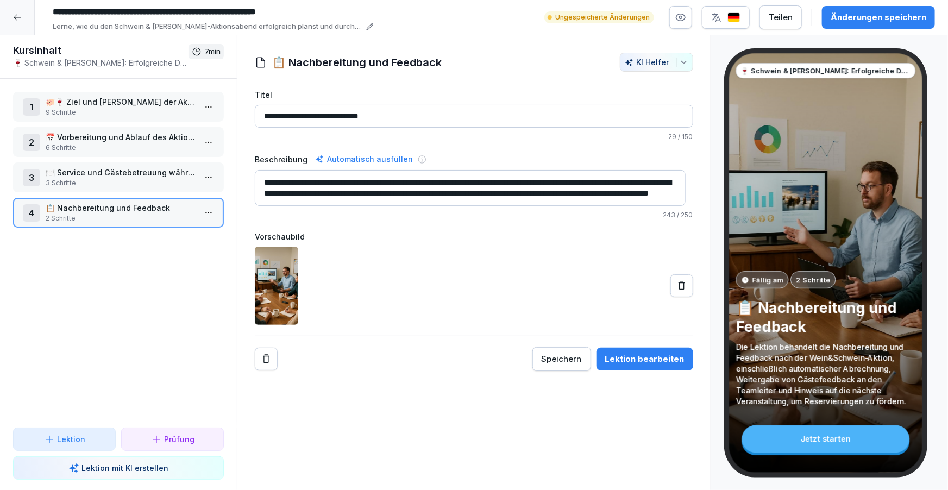
click at [47, 109] on p "9 Schritte" at bounding box center [121, 113] width 150 height 10
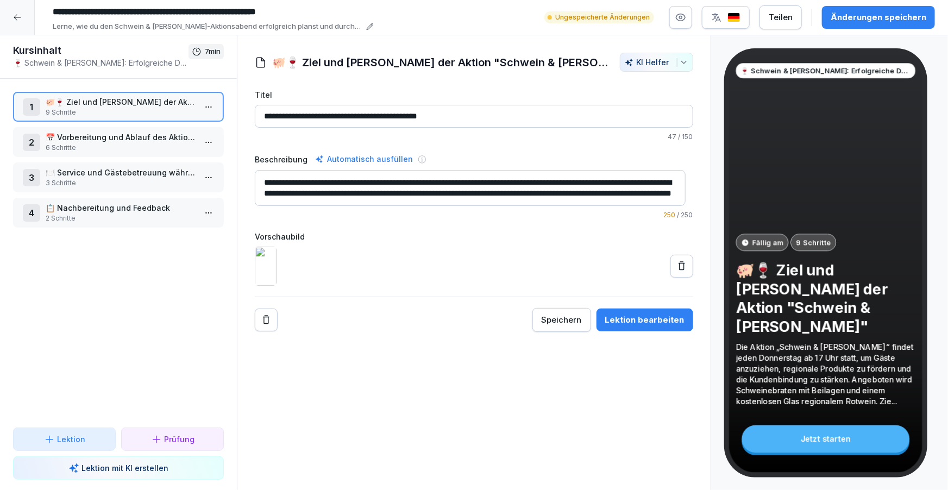
click at [26, 14] on div at bounding box center [17, 17] width 35 height 35
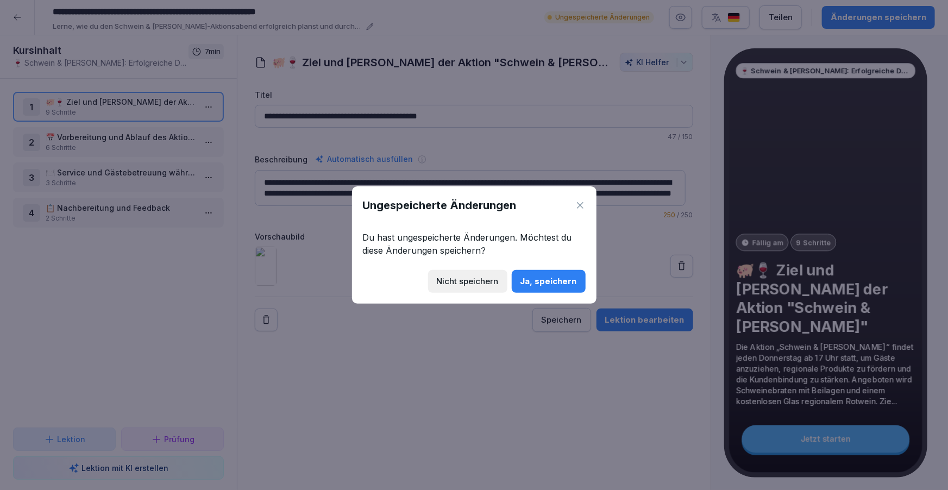
click at [466, 280] on div "Nicht speichern" at bounding box center [468, 282] width 62 height 12
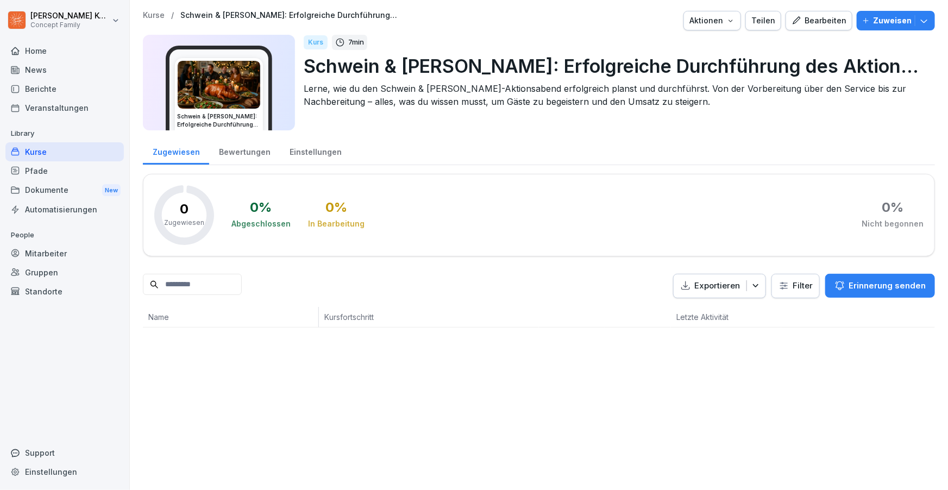
click at [69, 253] on div "Mitarbeiter" at bounding box center [64, 253] width 118 height 19
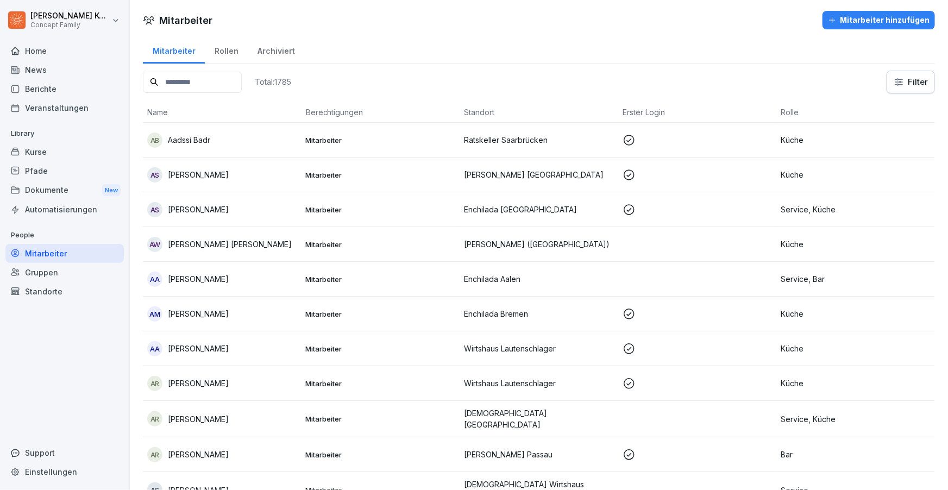
click at [205, 88] on input at bounding box center [192, 82] width 99 height 21
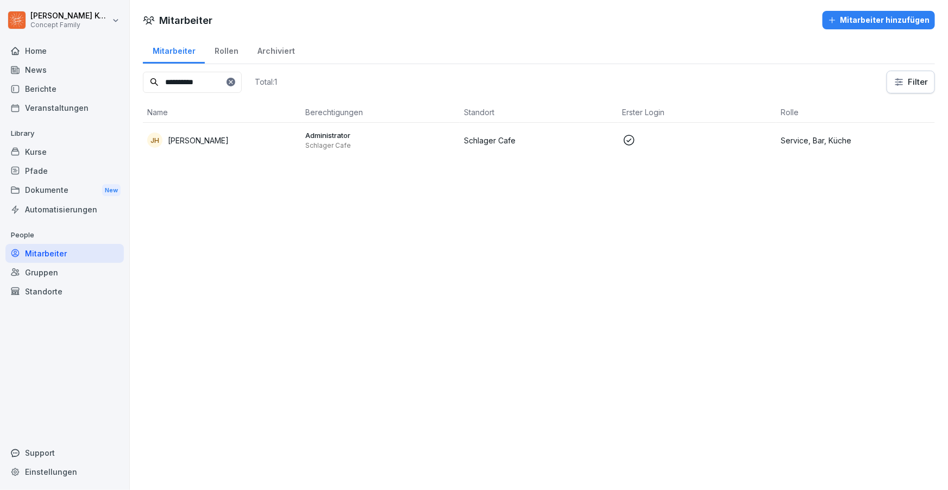
type input "**********"
click at [395, 129] on td "Administrator Schlager Cafe" at bounding box center [381, 140] width 159 height 35
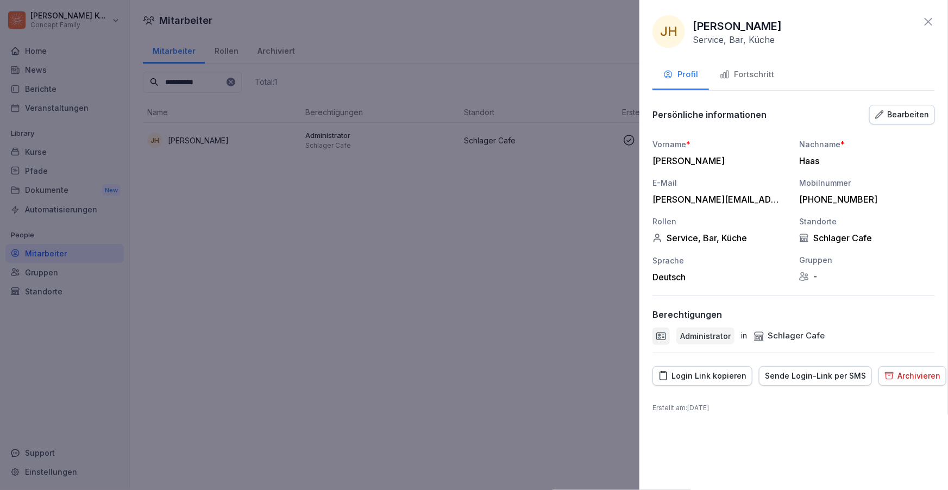
click at [748, 74] on div "Fortschritt" at bounding box center [747, 74] width 54 height 13
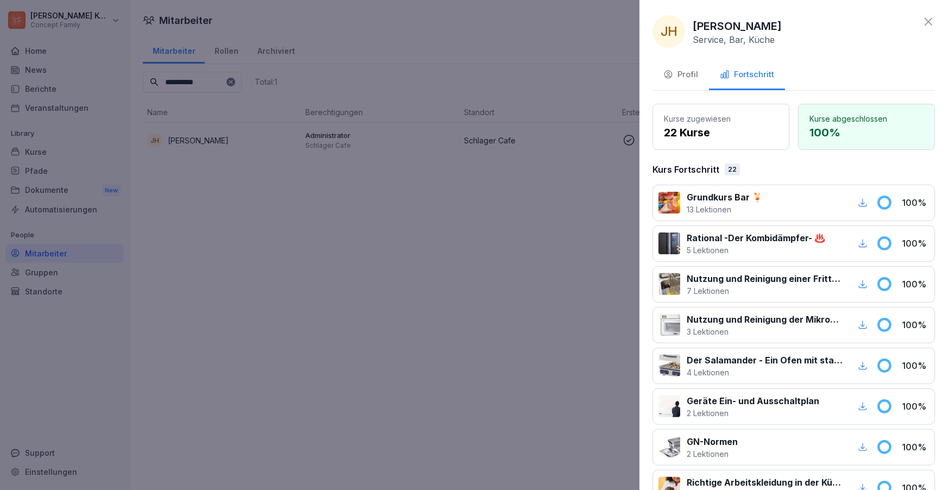
click at [922, 22] on icon at bounding box center [928, 21] width 13 height 13
